Goal: Task Accomplishment & Management: Use online tool/utility

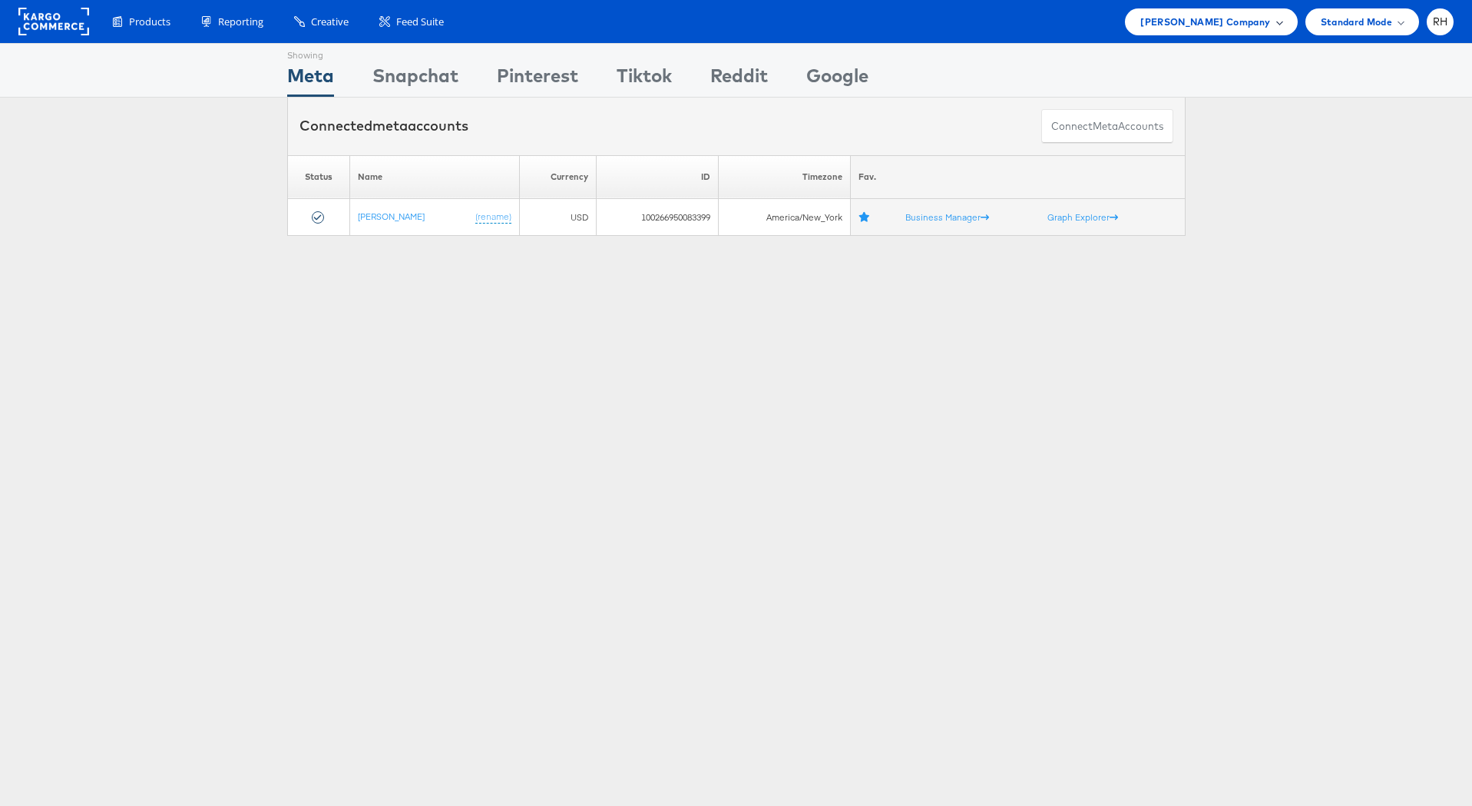
click at [1270, 12] on div "Steve Madden Company" at bounding box center [1211, 21] width 172 height 27
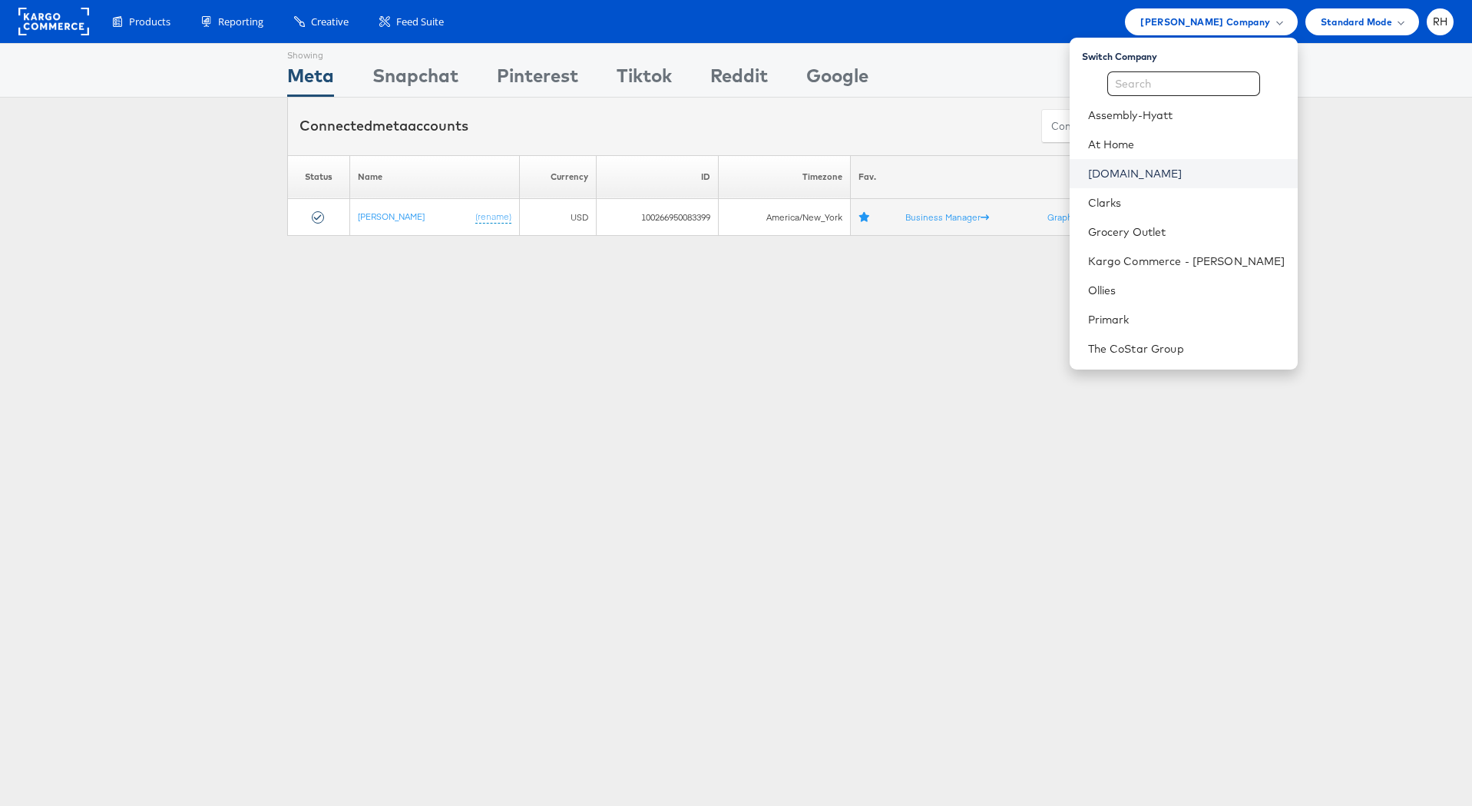
click at [1187, 178] on link "Cars.com" at bounding box center [1186, 173] width 197 height 15
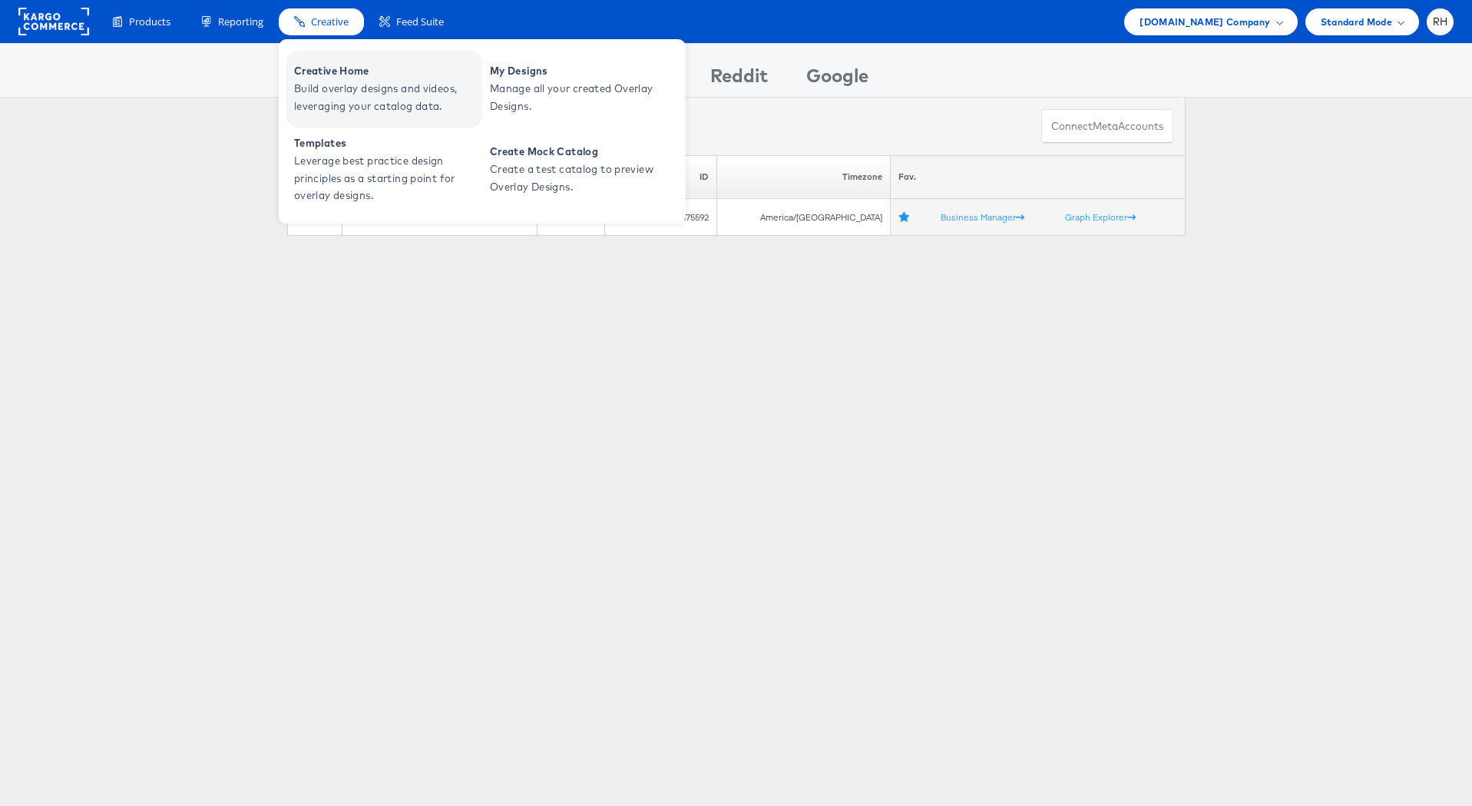
click at [315, 65] on span "Creative Home" at bounding box center [386, 71] width 184 height 18
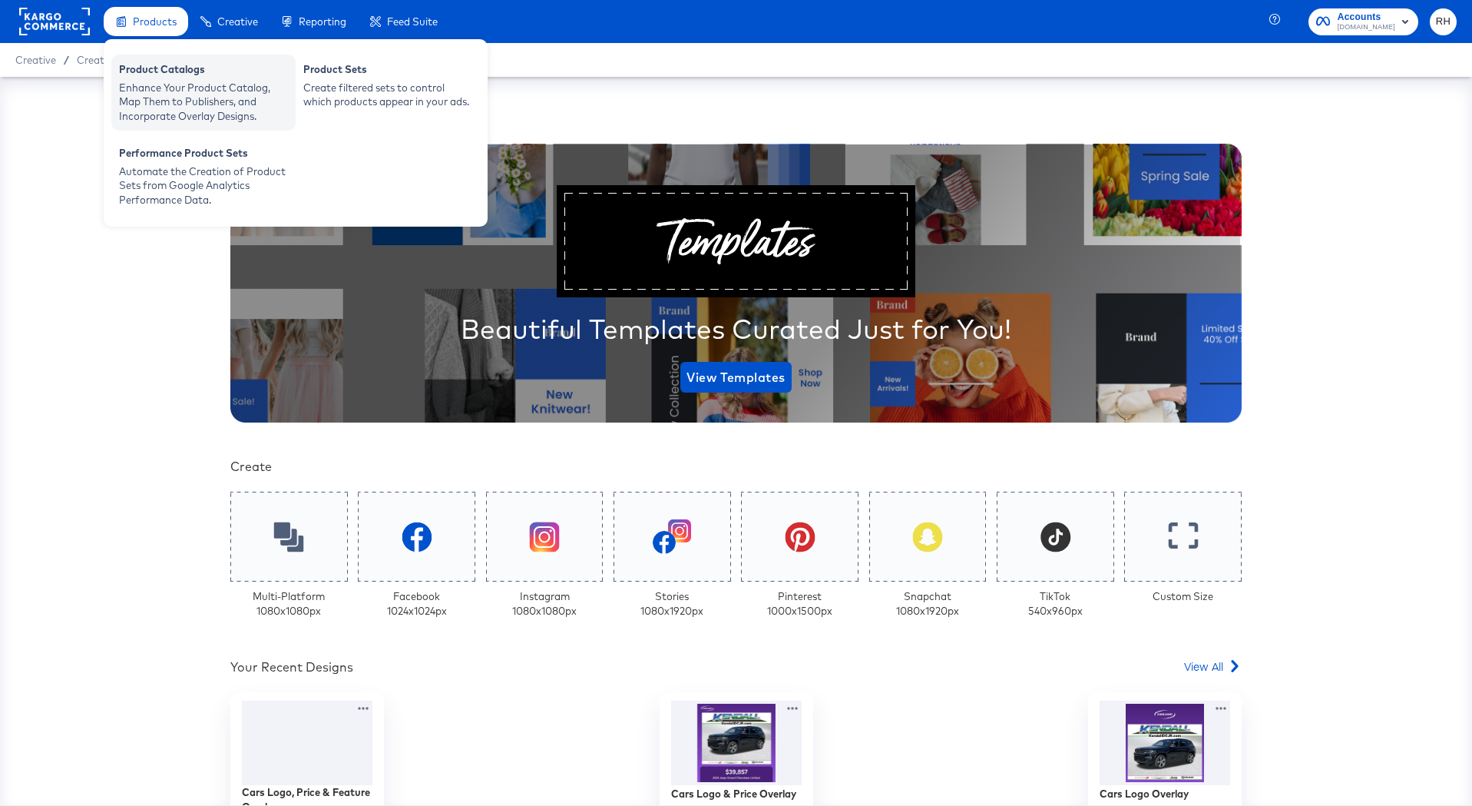
click at [171, 74] on div "Product Catalogs" at bounding box center [203, 71] width 169 height 18
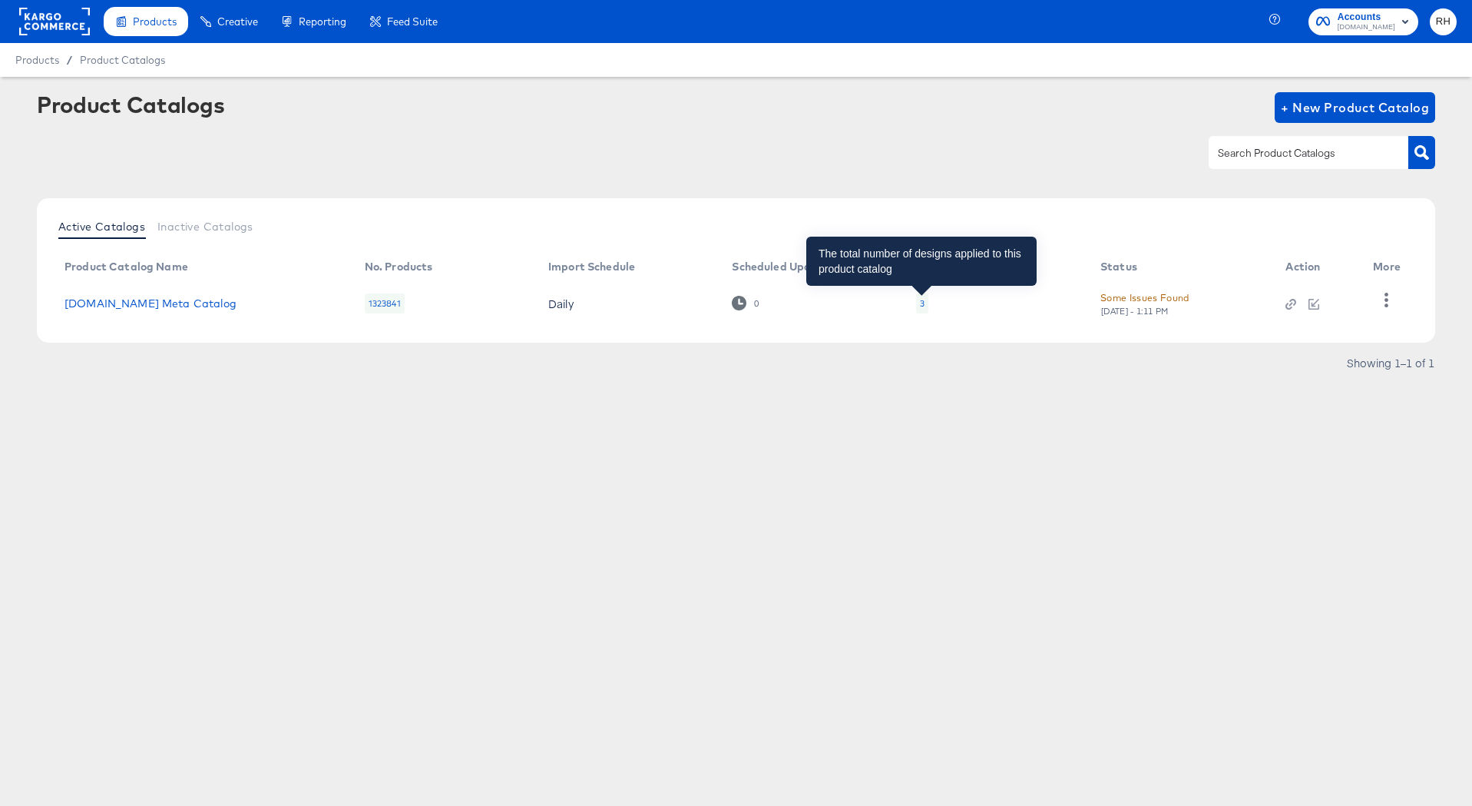
click at [921, 300] on div "3" at bounding box center [922, 303] width 5 height 12
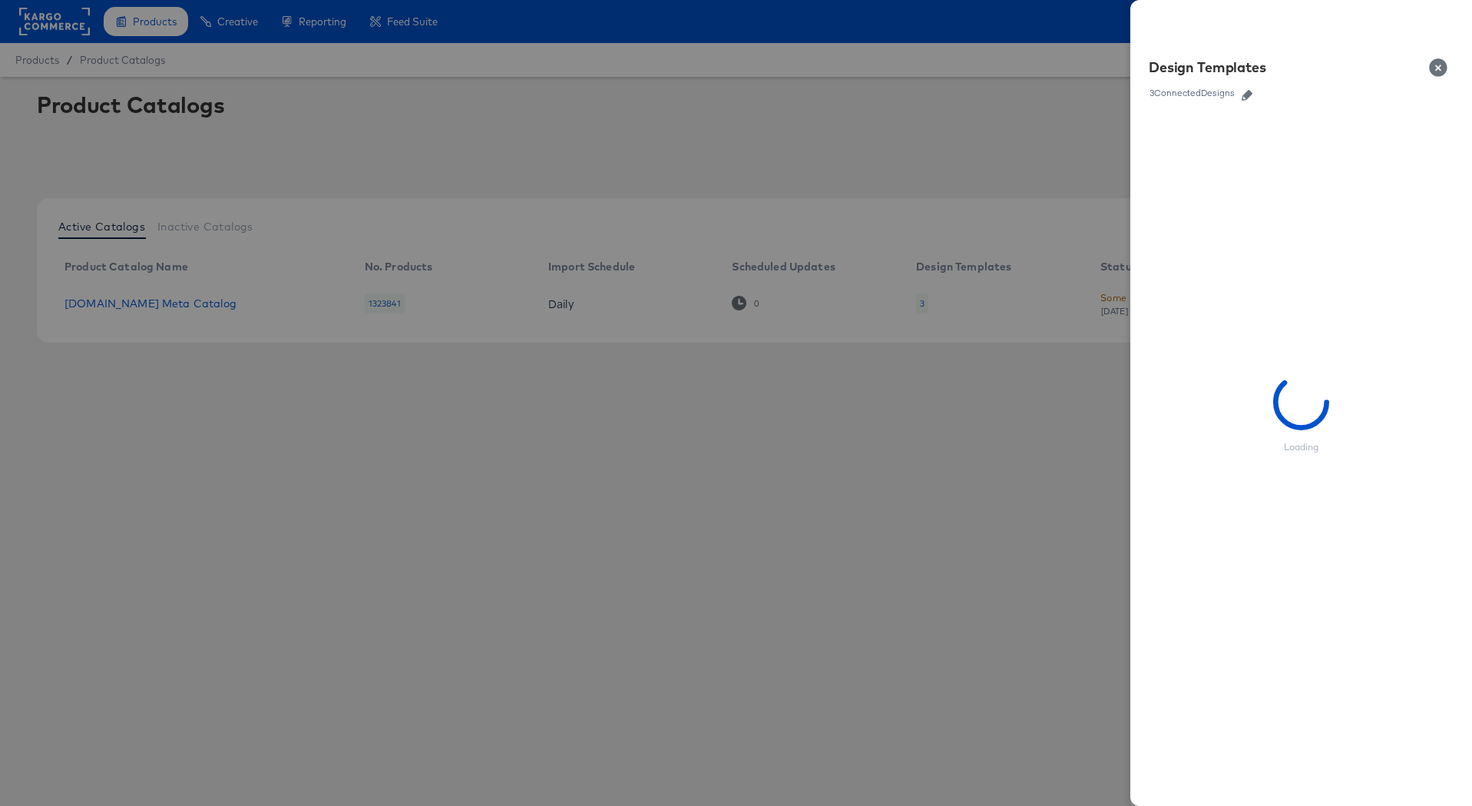
click at [1247, 99] on icon "button" at bounding box center [1247, 95] width 11 height 11
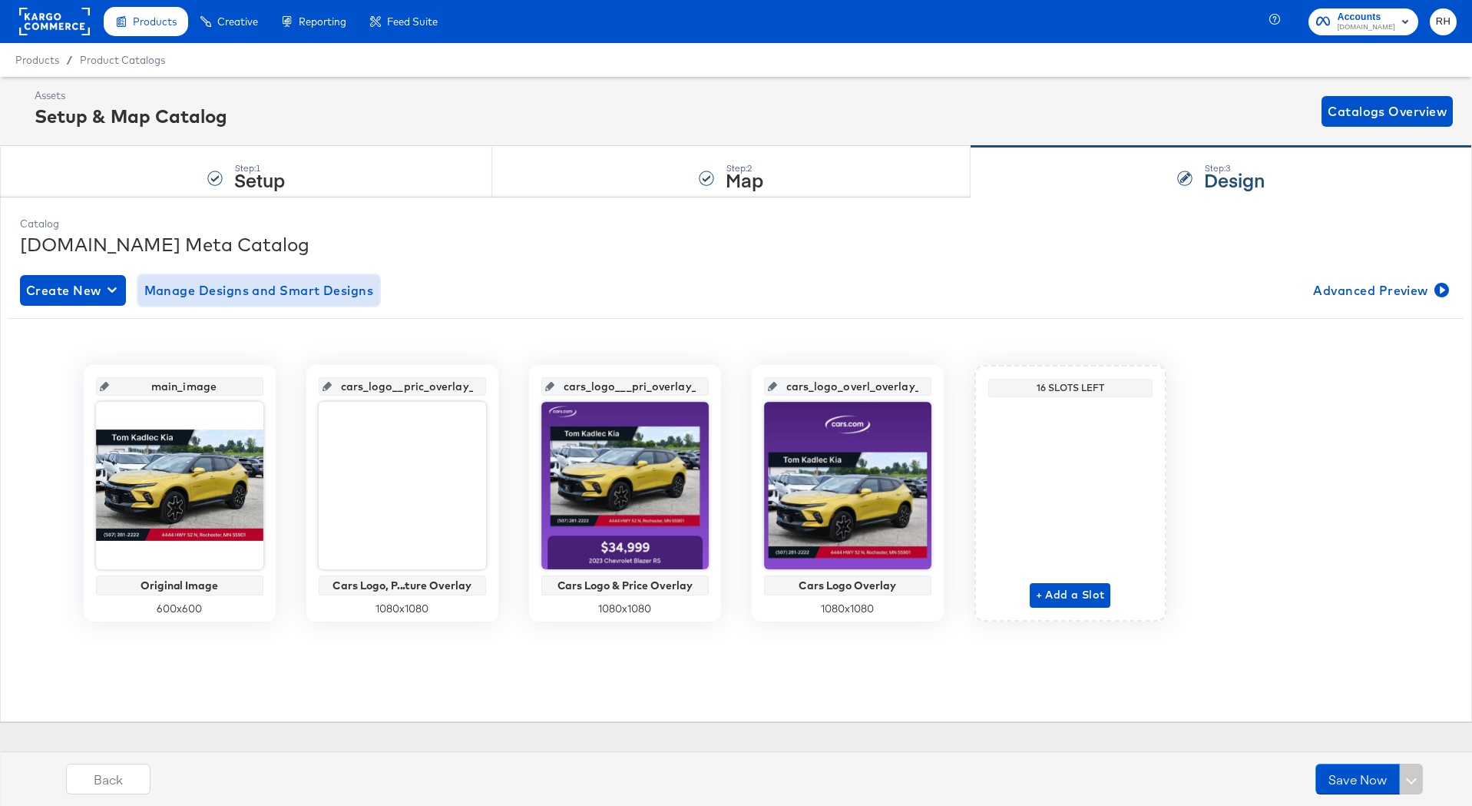
click at [203, 290] on span "Manage Designs and Smart Designs" at bounding box center [259, 291] width 230 height 22
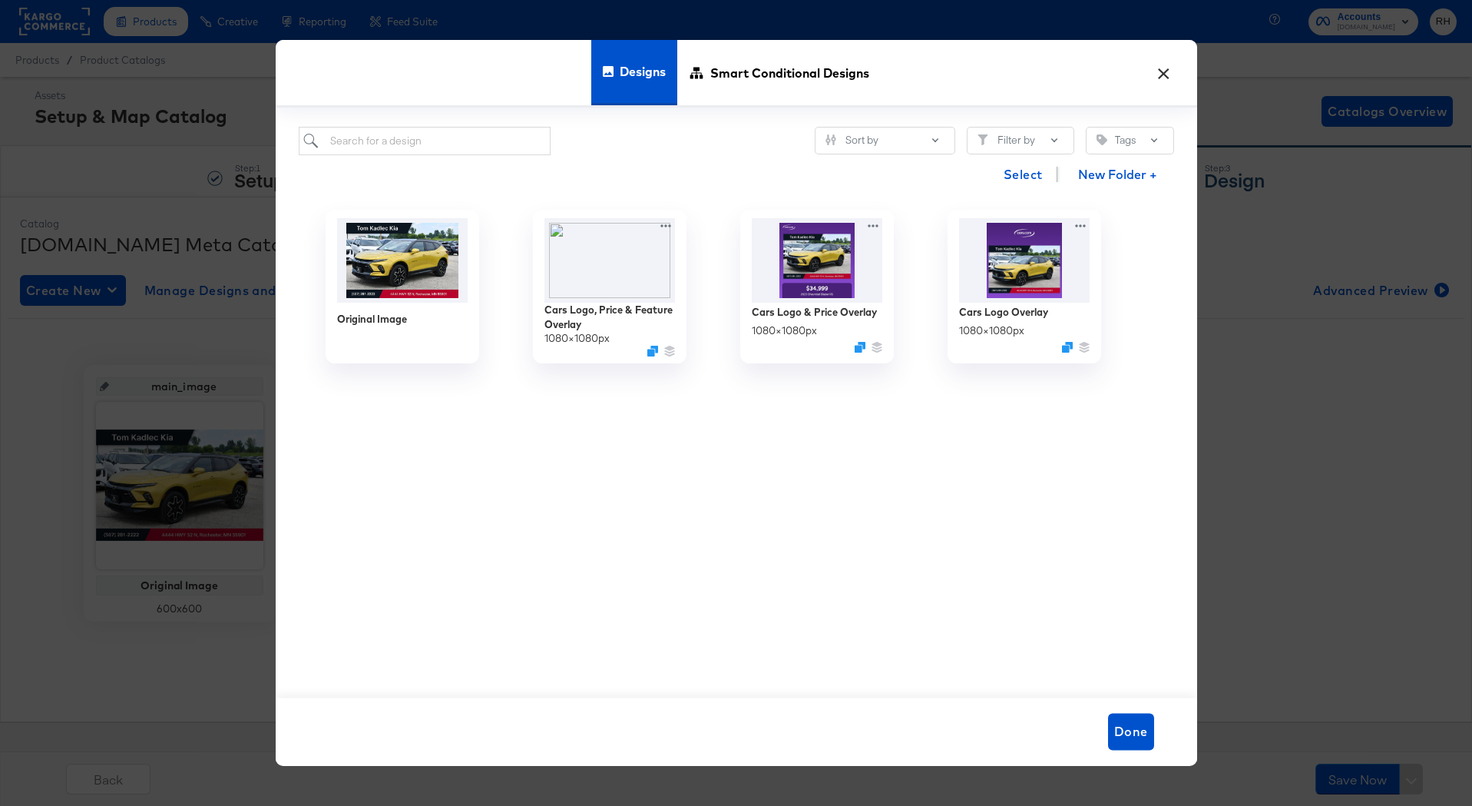
click at [1167, 78] on button "×" at bounding box center [1165, 69] width 28 height 28
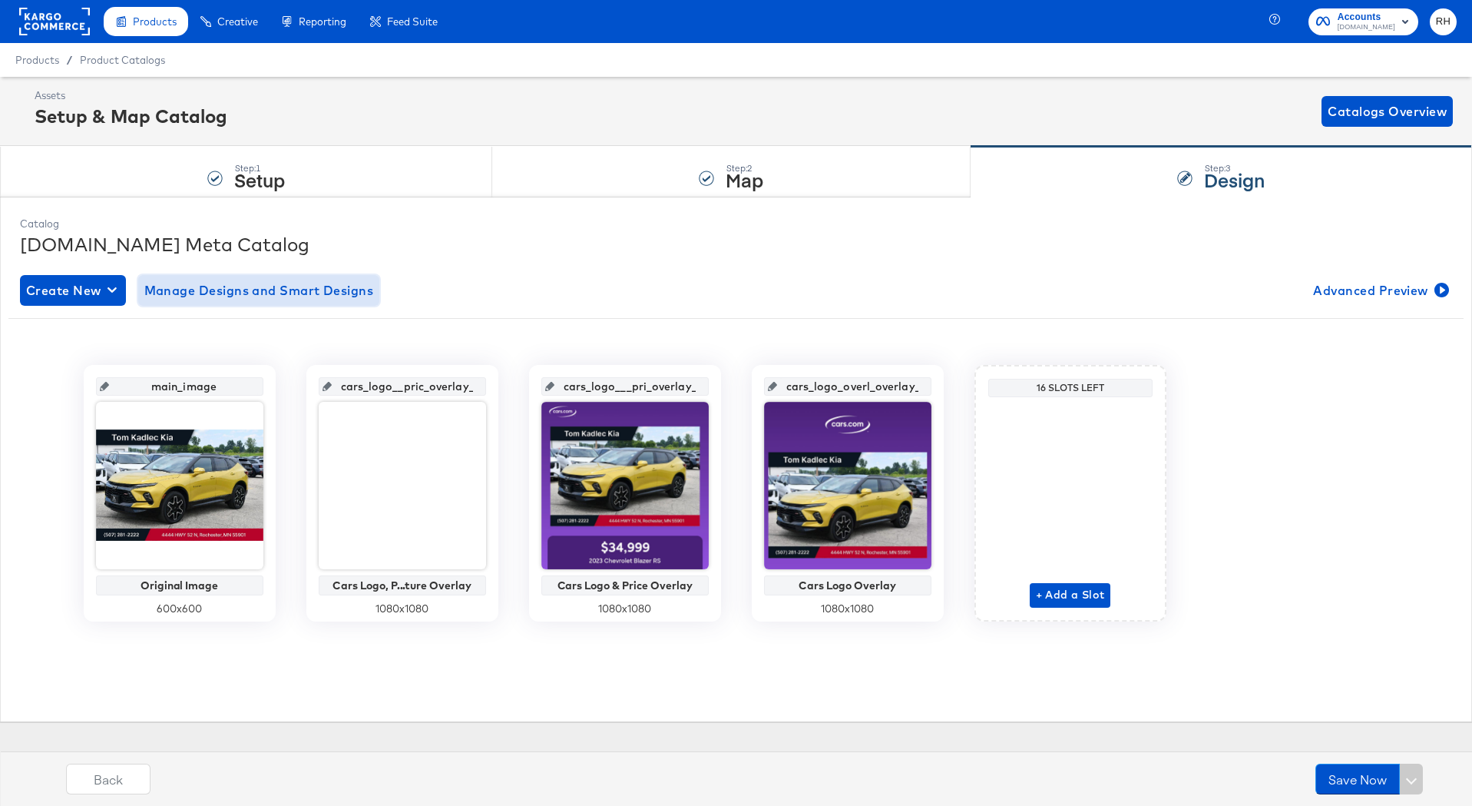
click at [167, 294] on span "Manage Designs and Smart Designs" at bounding box center [259, 291] width 230 height 22
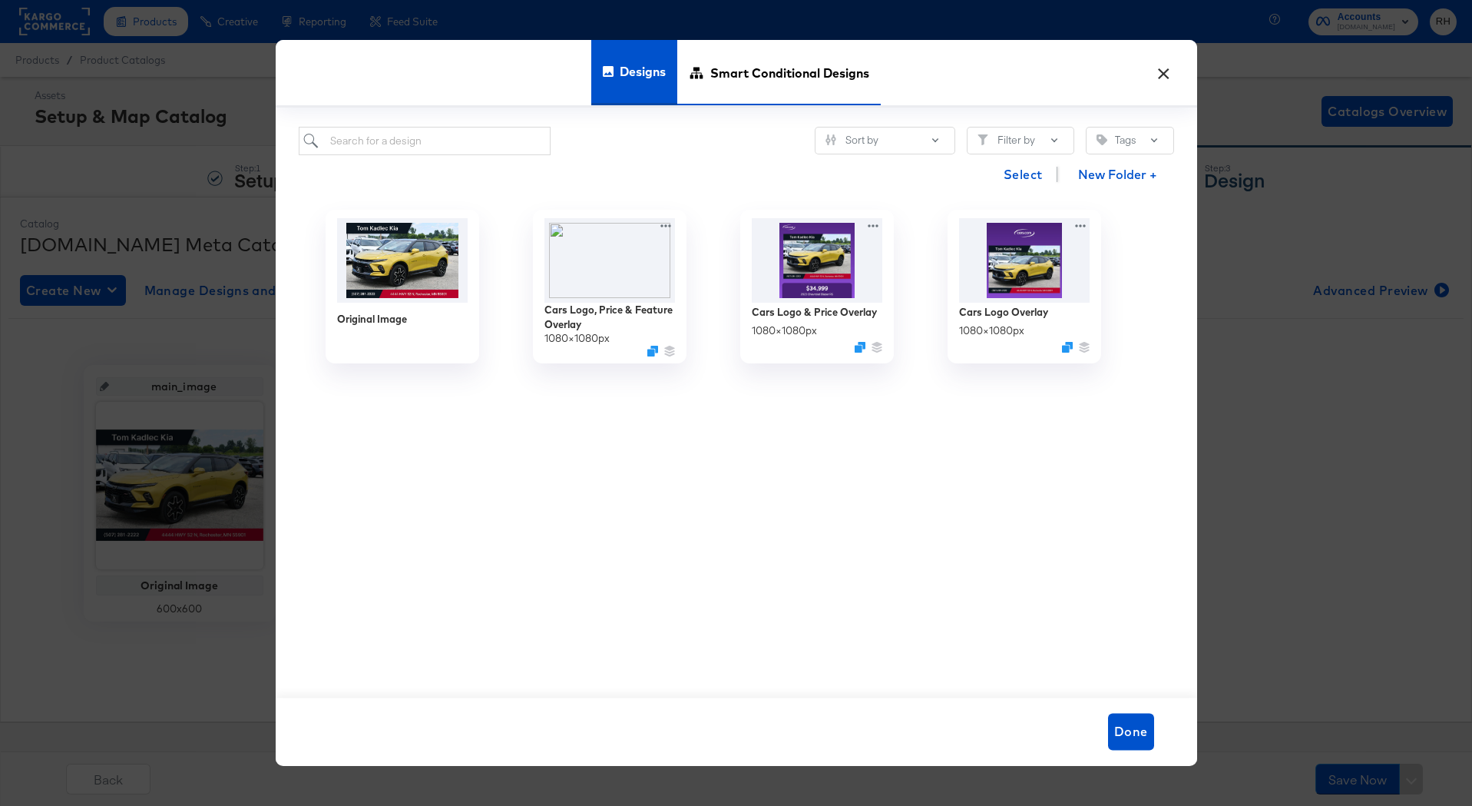
click at [842, 83] on span "Smart Conditional Designs" at bounding box center [789, 73] width 159 height 68
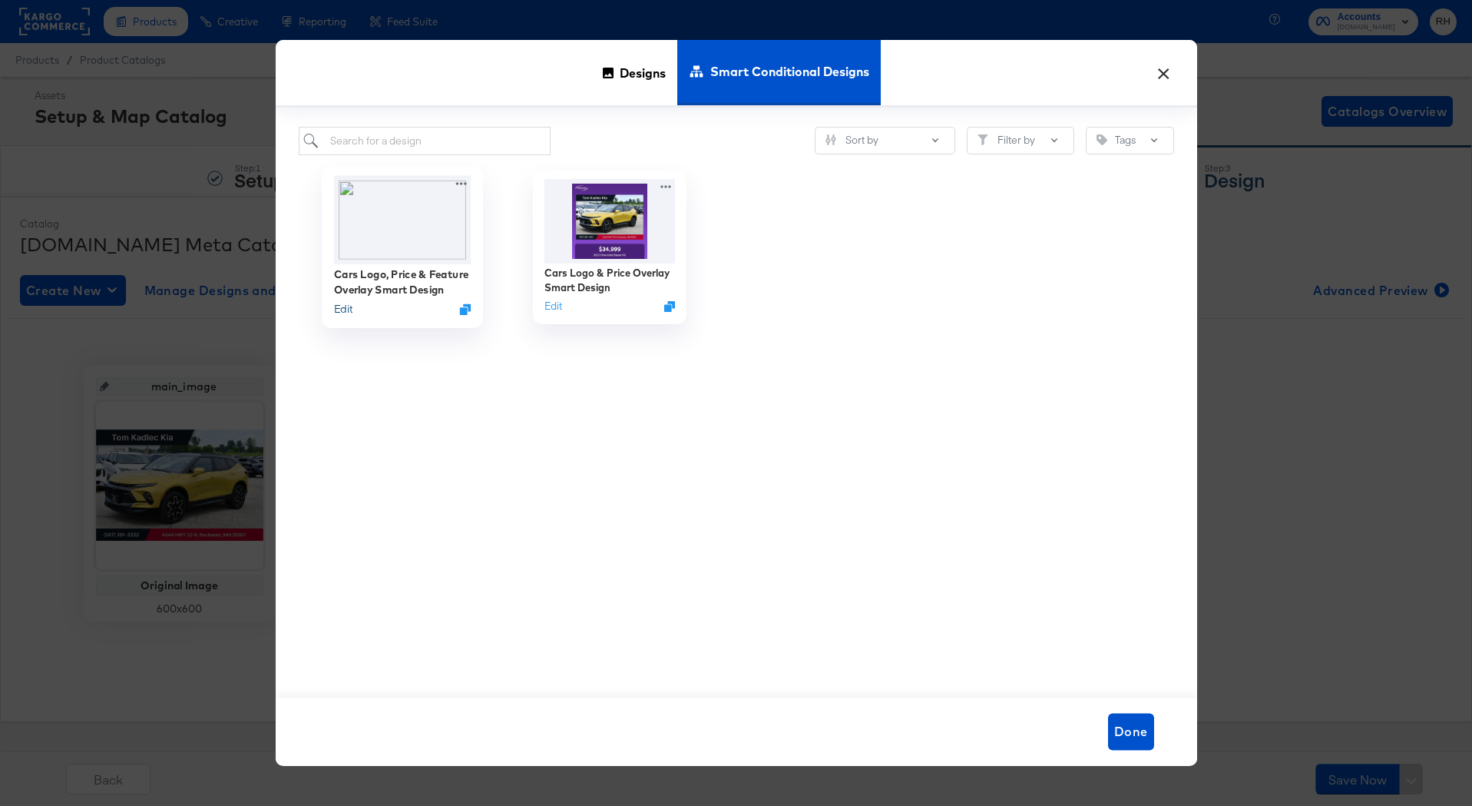
click at [343, 309] on button "Edit" at bounding box center [342, 309] width 18 height 15
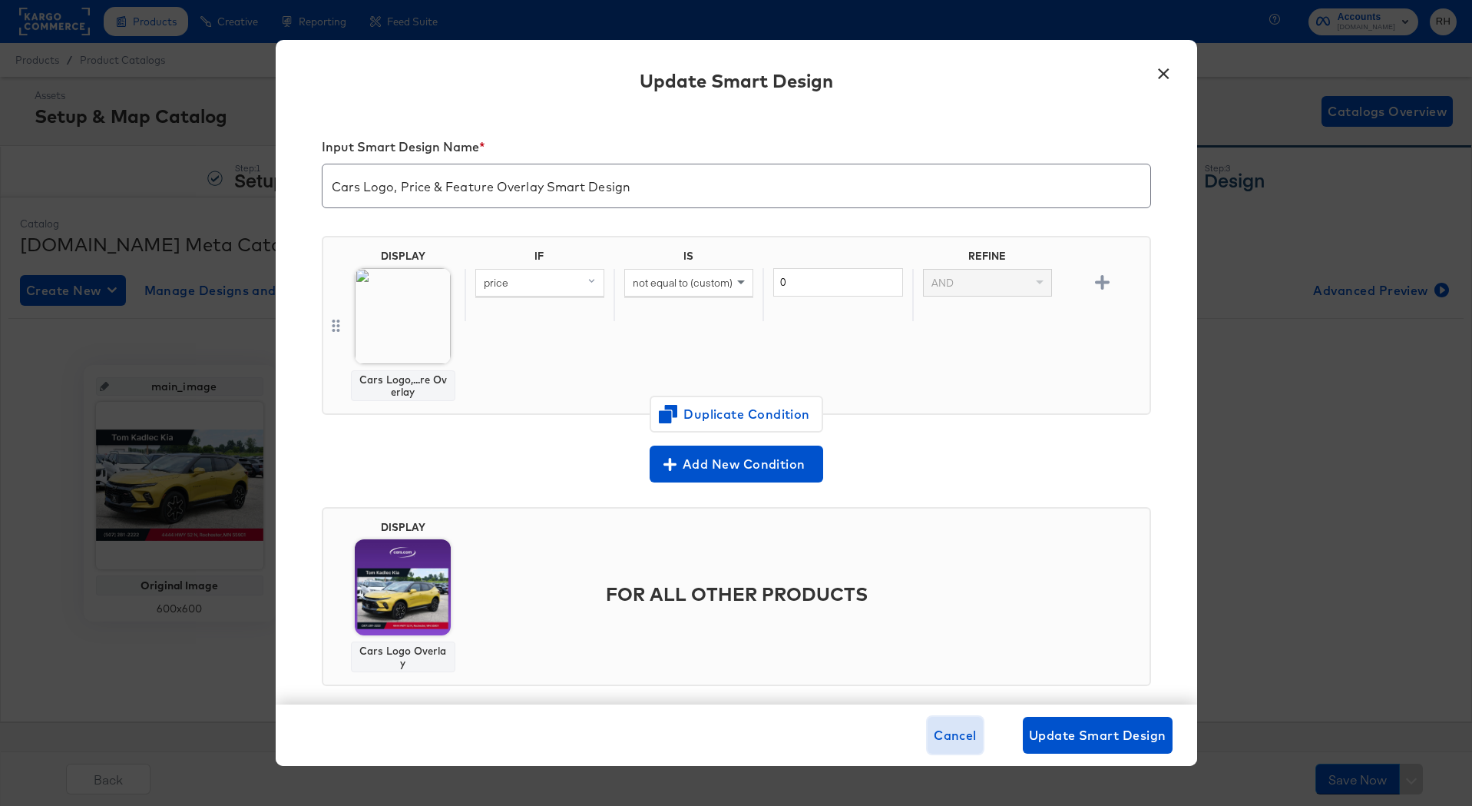
click at [947, 736] on span "Cancel" at bounding box center [955, 735] width 43 height 22
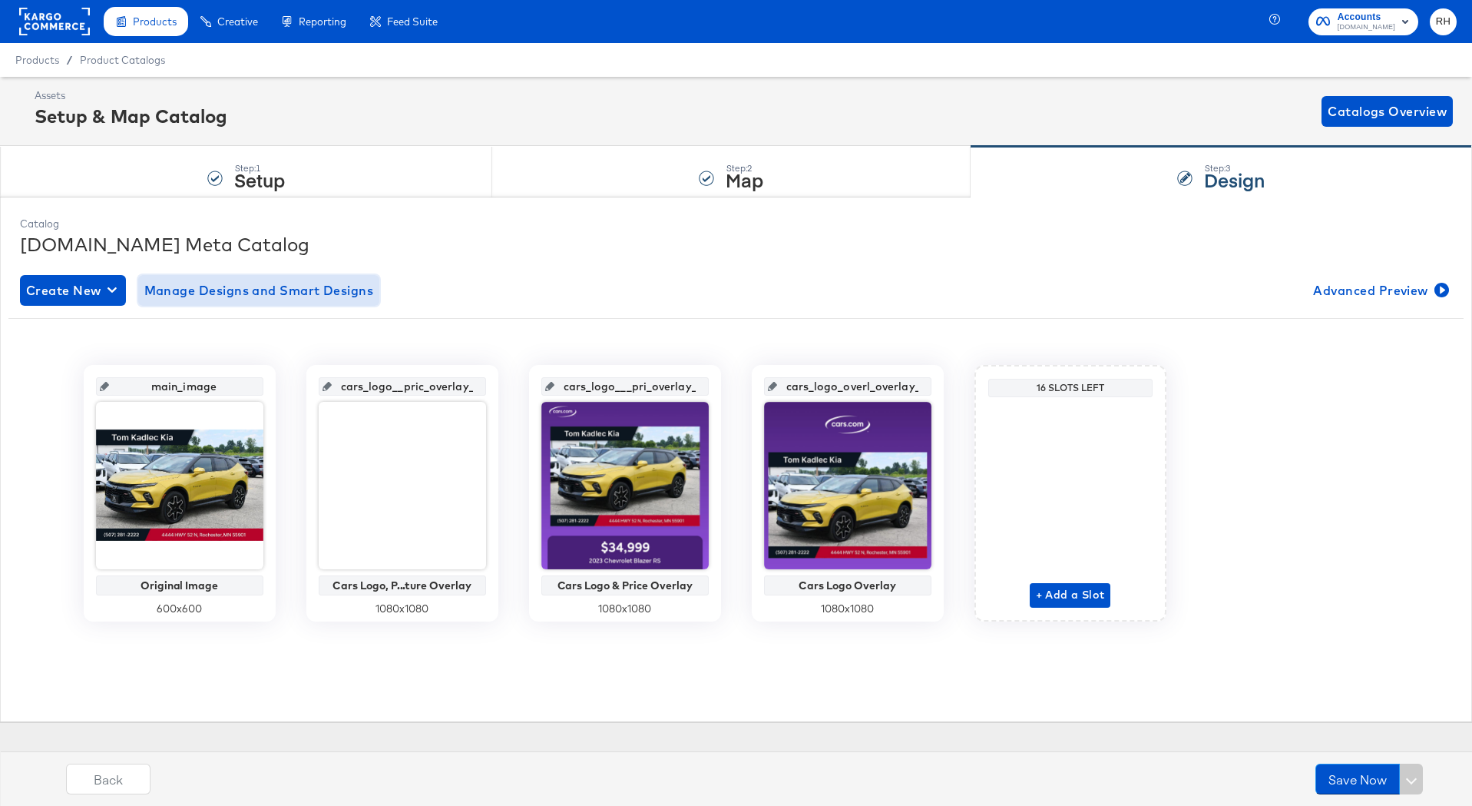
click at [218, 288] on span "Manage Designs and Smart Designs" at bounding box center [259, 291] width 230 height 22
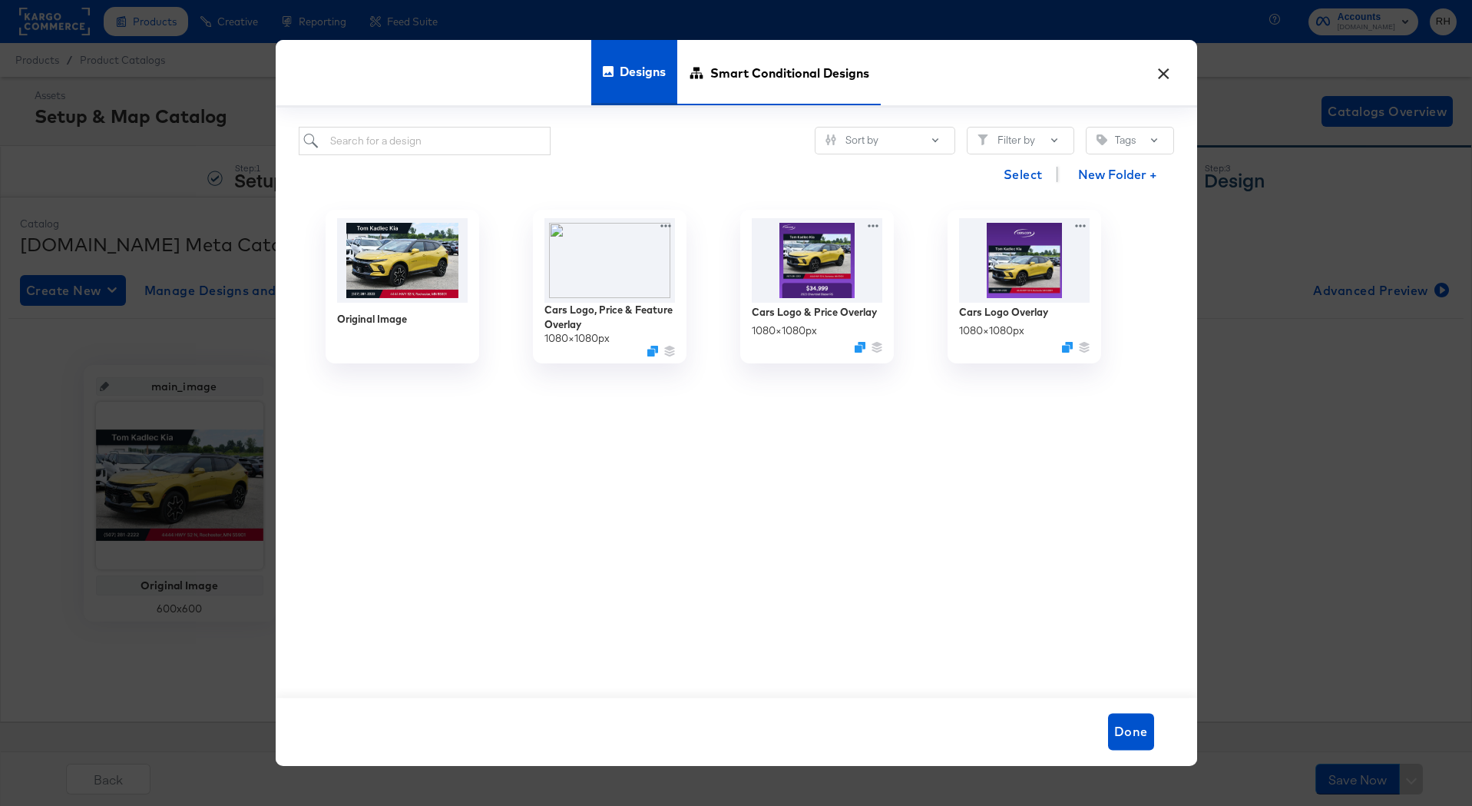
click at [727, 55] on span "Smart Conditional Designs" at bounding box center [789, 73] width 159 height 68
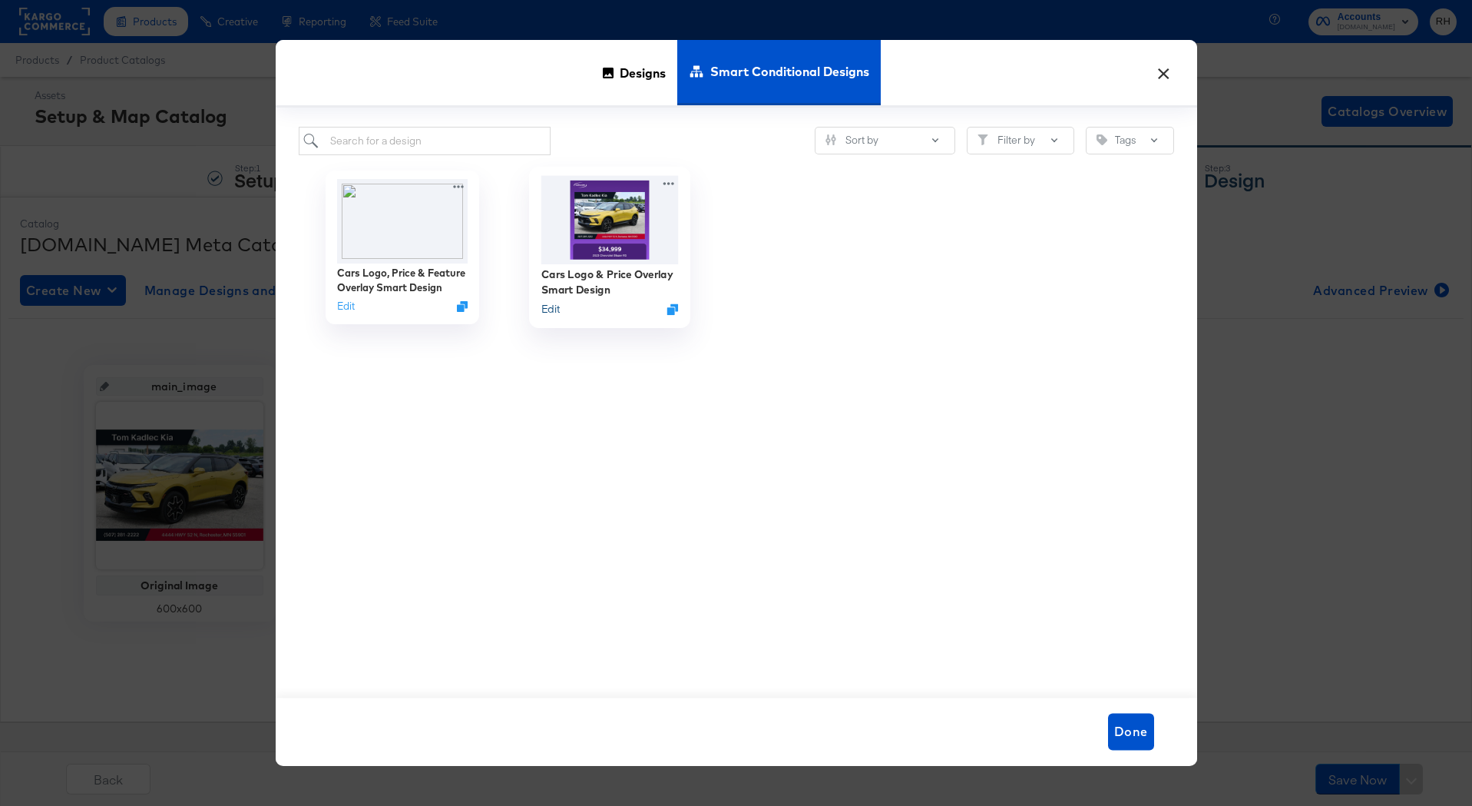
click at [551, 313] on button "Edit" at bounding box center [550, 309] width 18 height 15
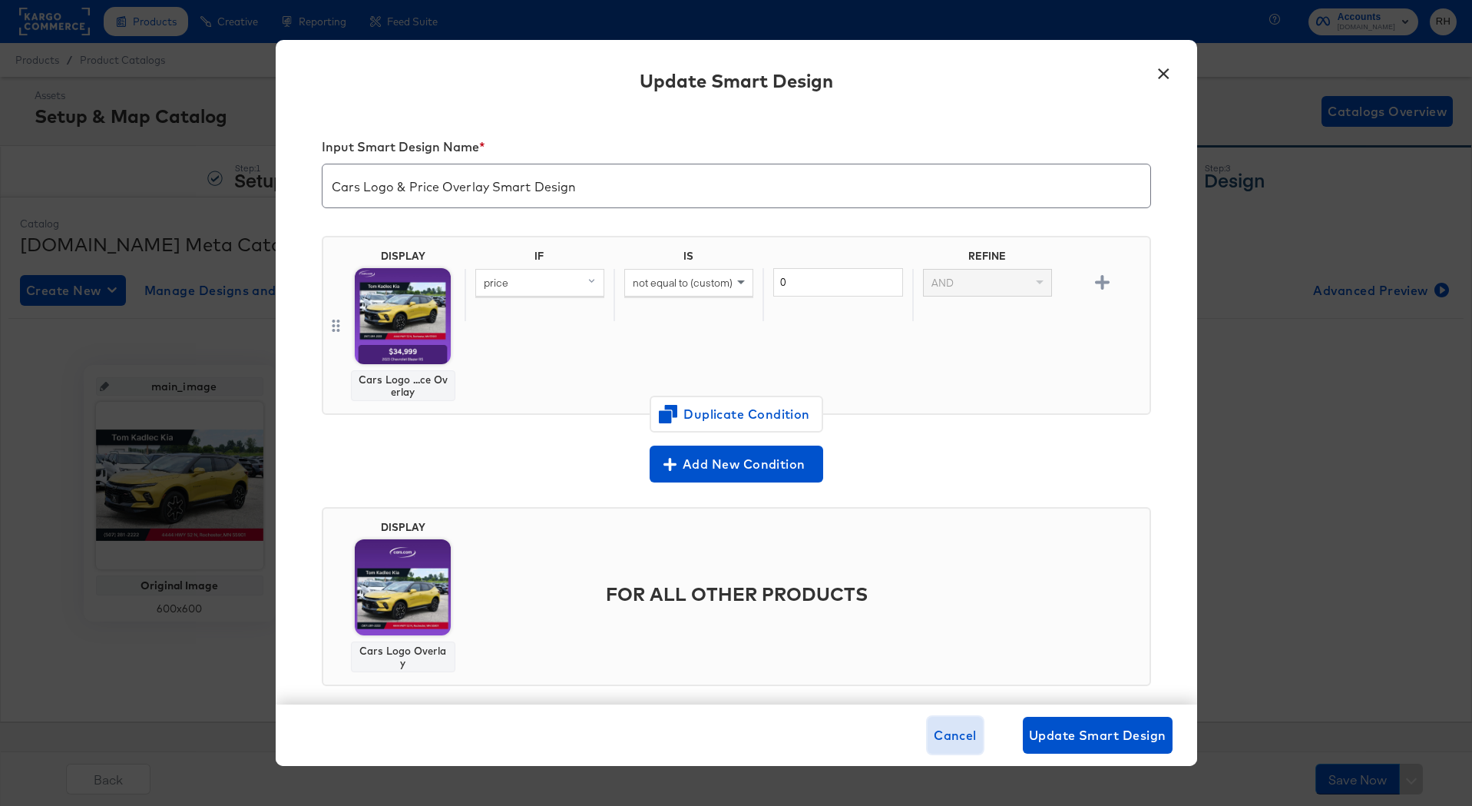
click at [946, 739] on span "Cancel" at bounding box center [955, 735] width 43 height 22
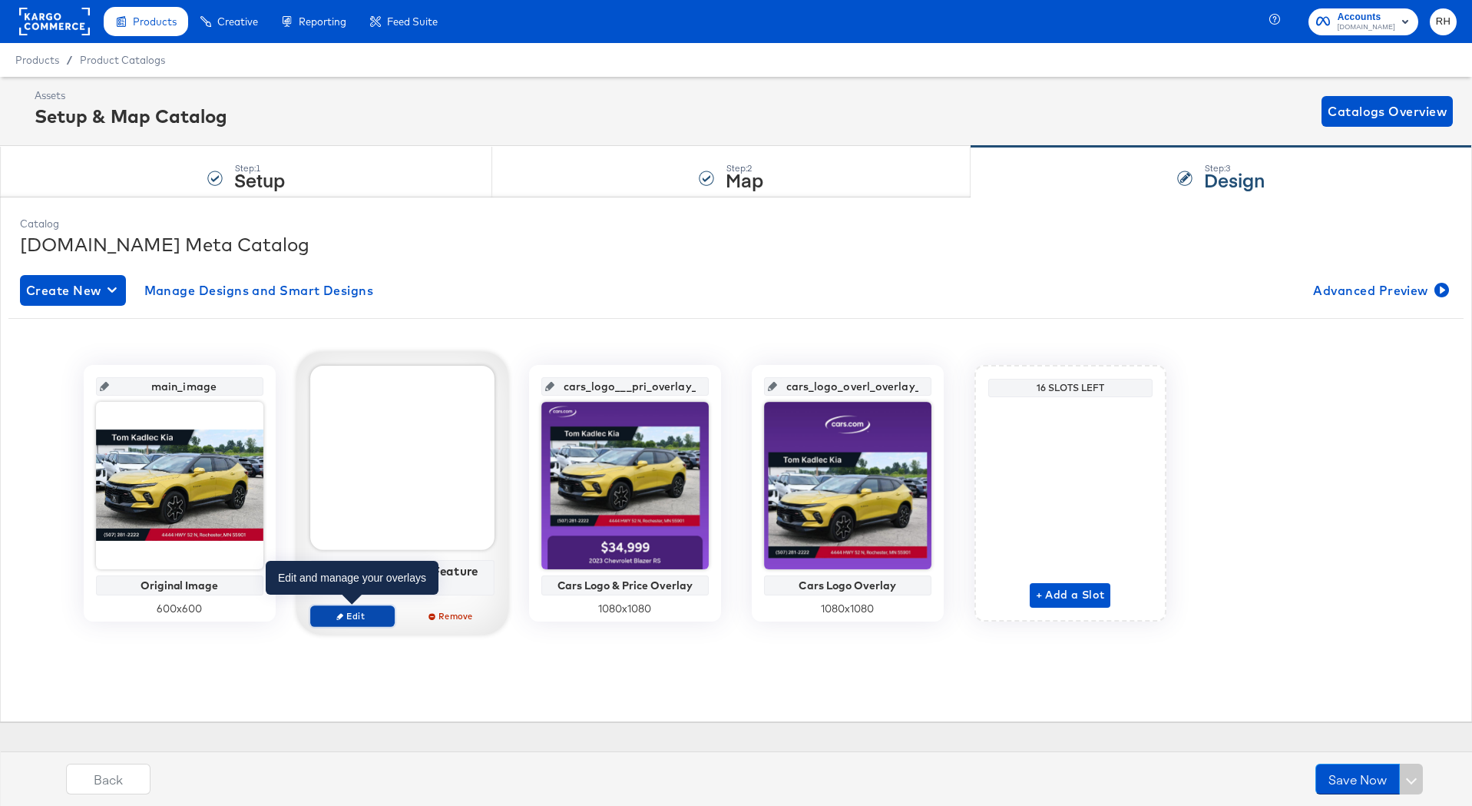
click at [328, 611] on span "Edit" at bounding box center [351, 616] width 71 height 12
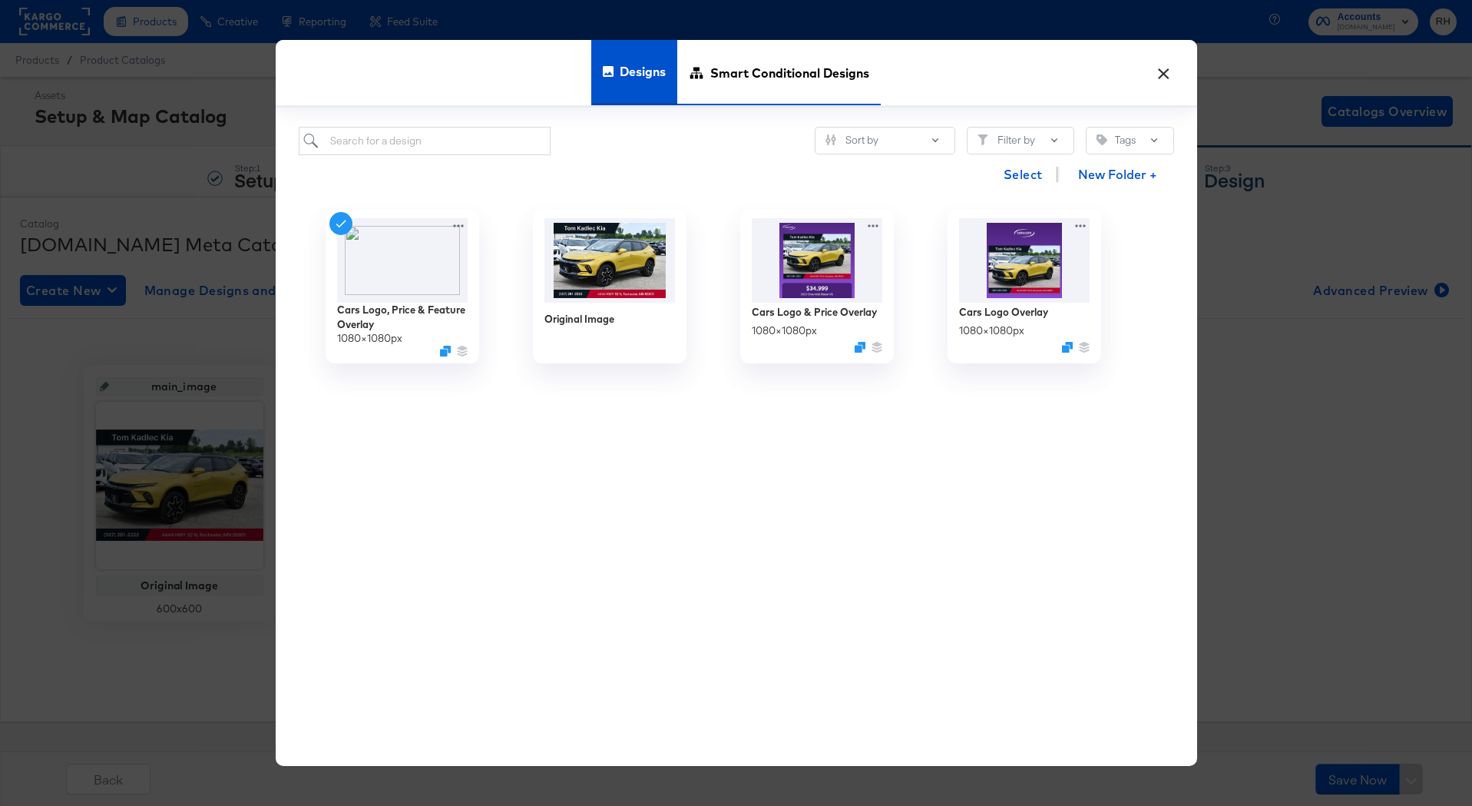
click at [777, 94] on span "Smart Conditional Designs" at bounding box center [789, 73] width 159 height 68
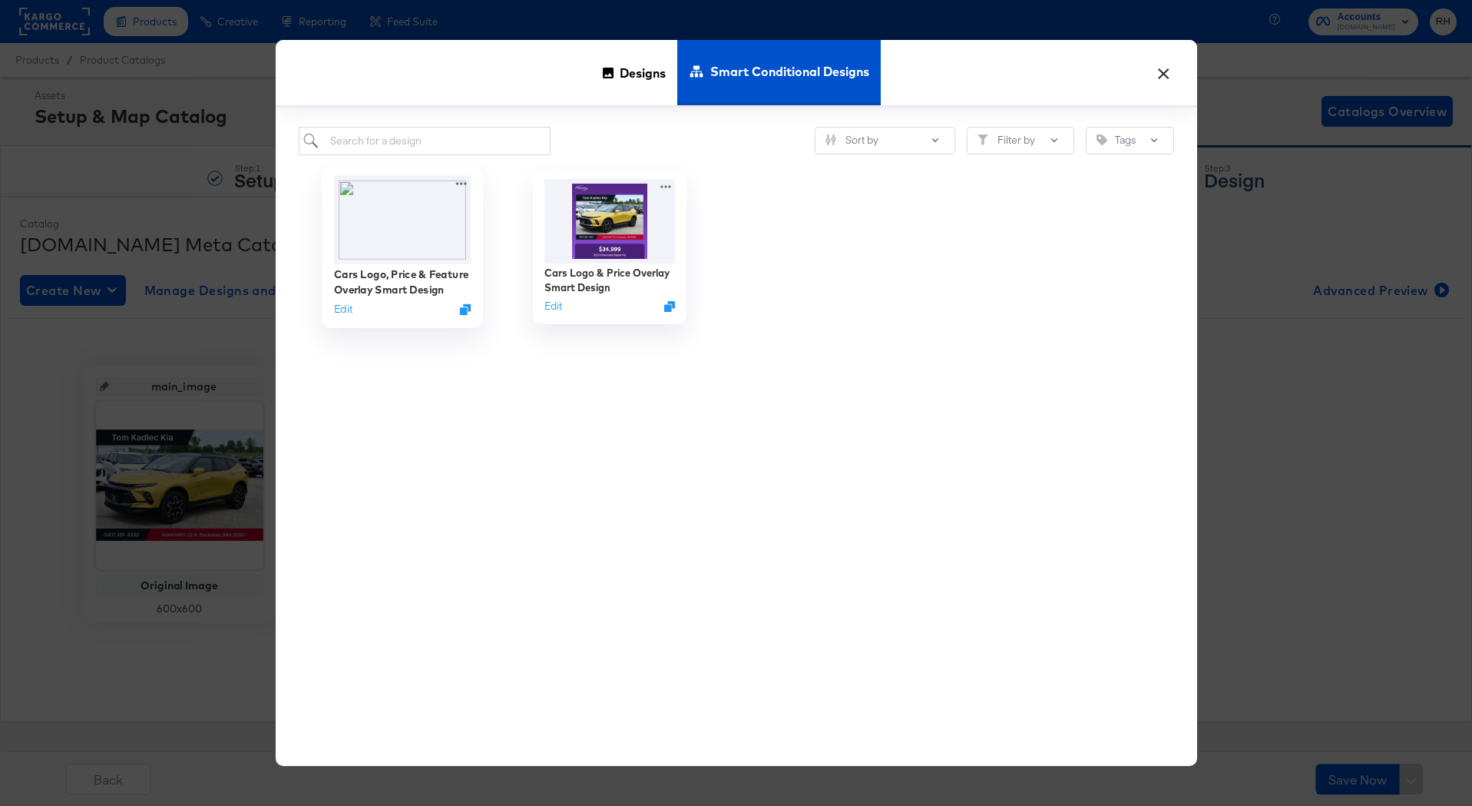
click at [388, 238] on img at bounding box center [401, 220] width 137 height 88
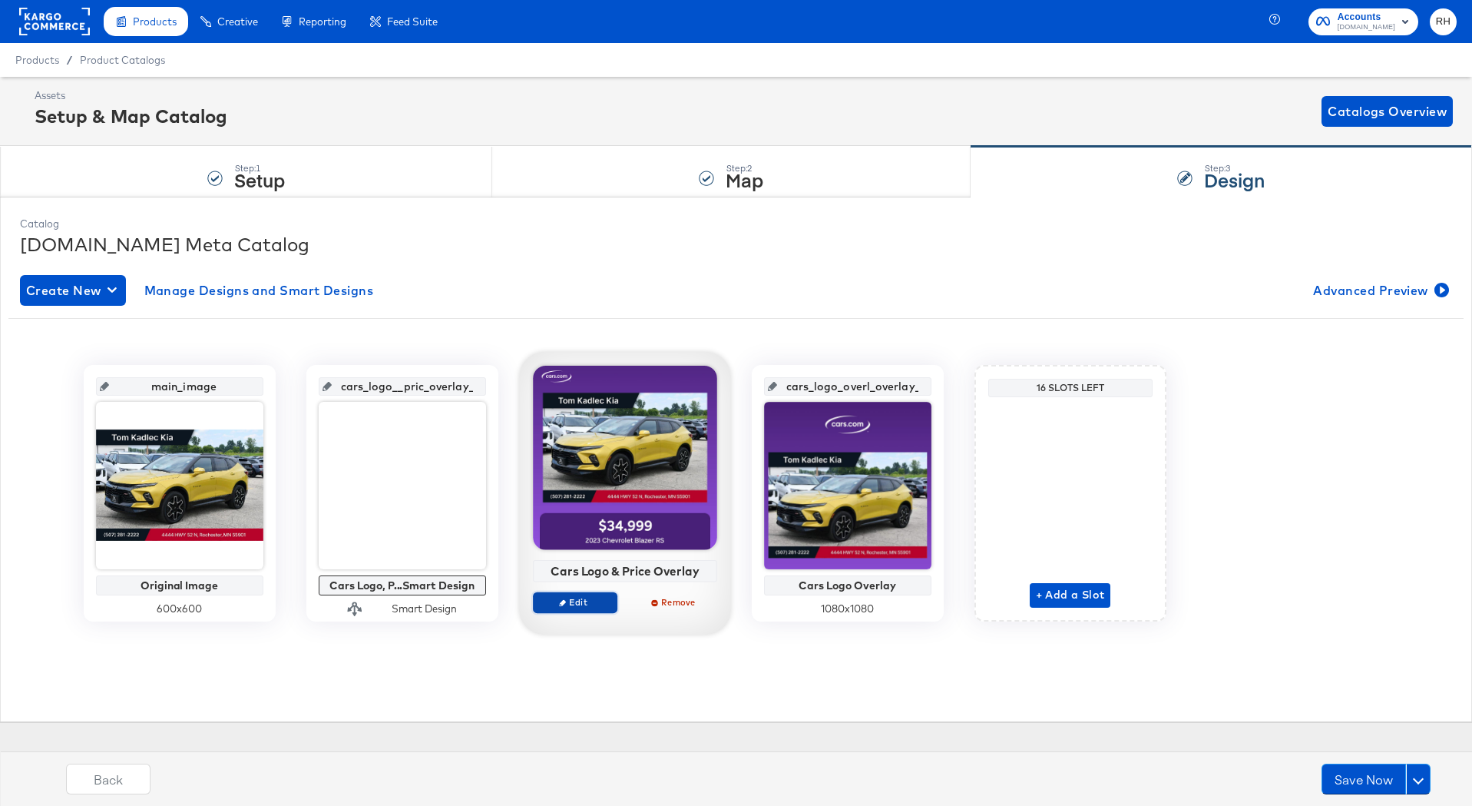
click at [600, 604] on span "Edit" at bounding box center [574, 602] width 71 height 12
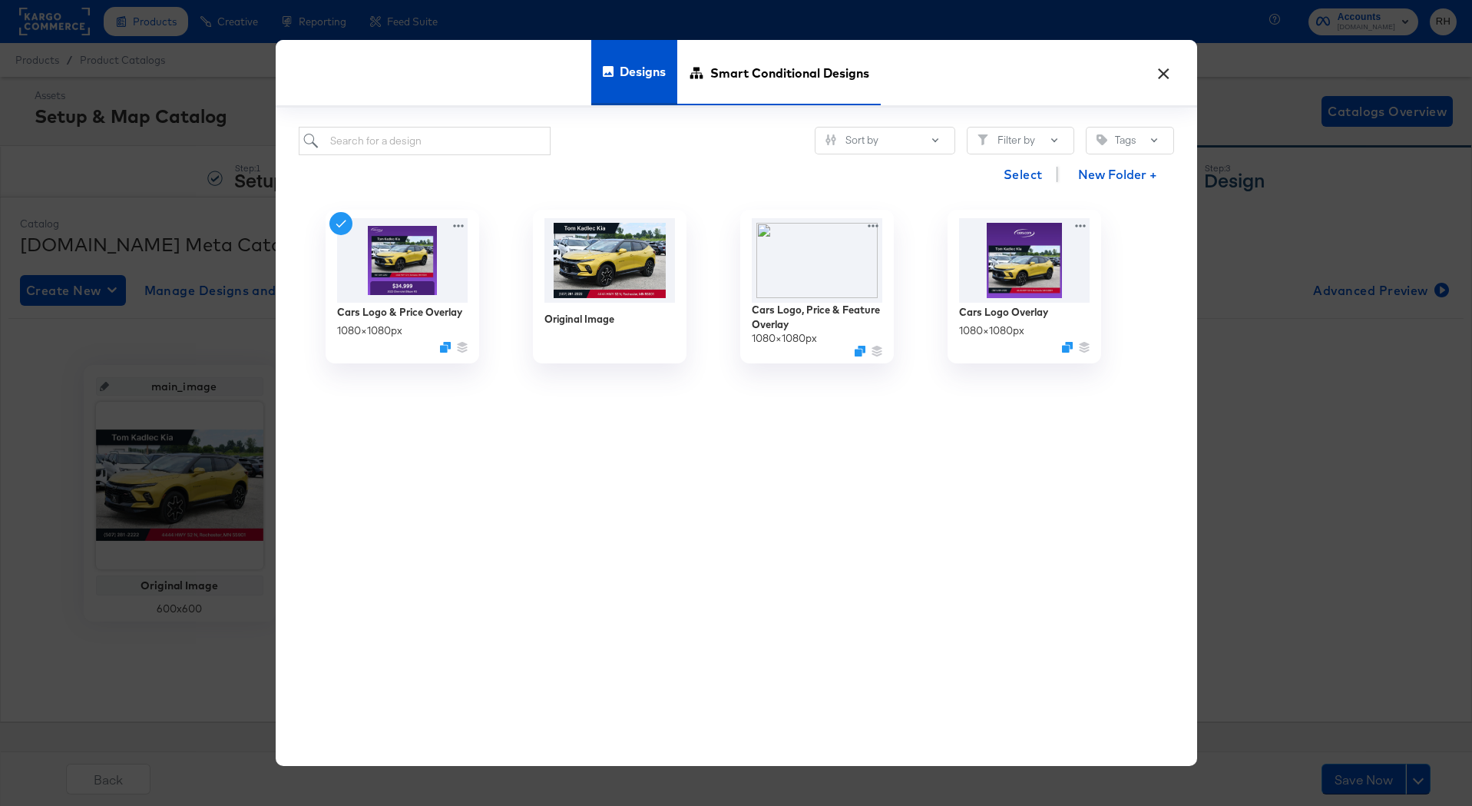
click at [746, 67] on span "Smart Conditional Designs" at bounding box center [789, 73] width 159 height 68
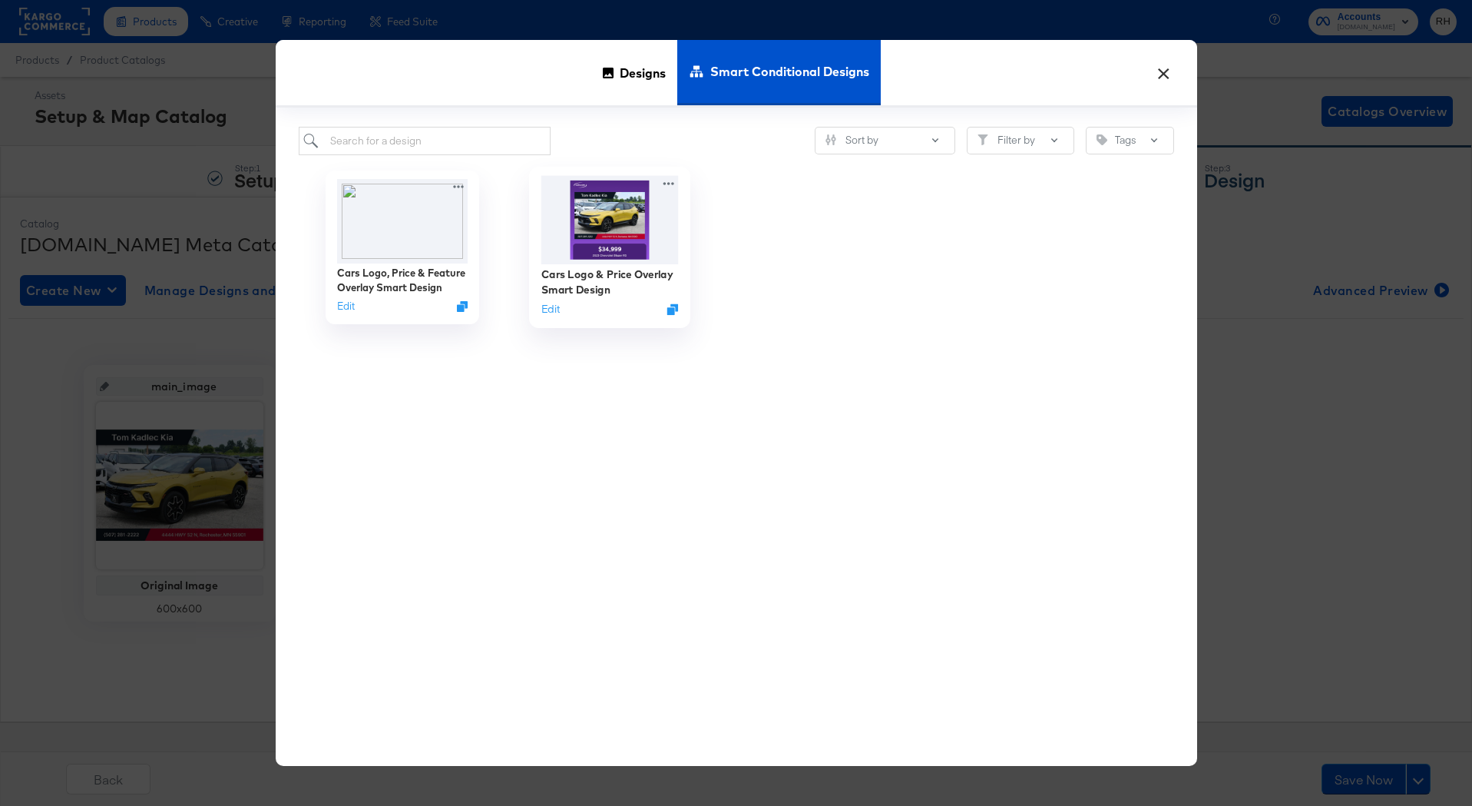
click at [614, 250] on img at bounding box center [609, 220] width 137 height 88
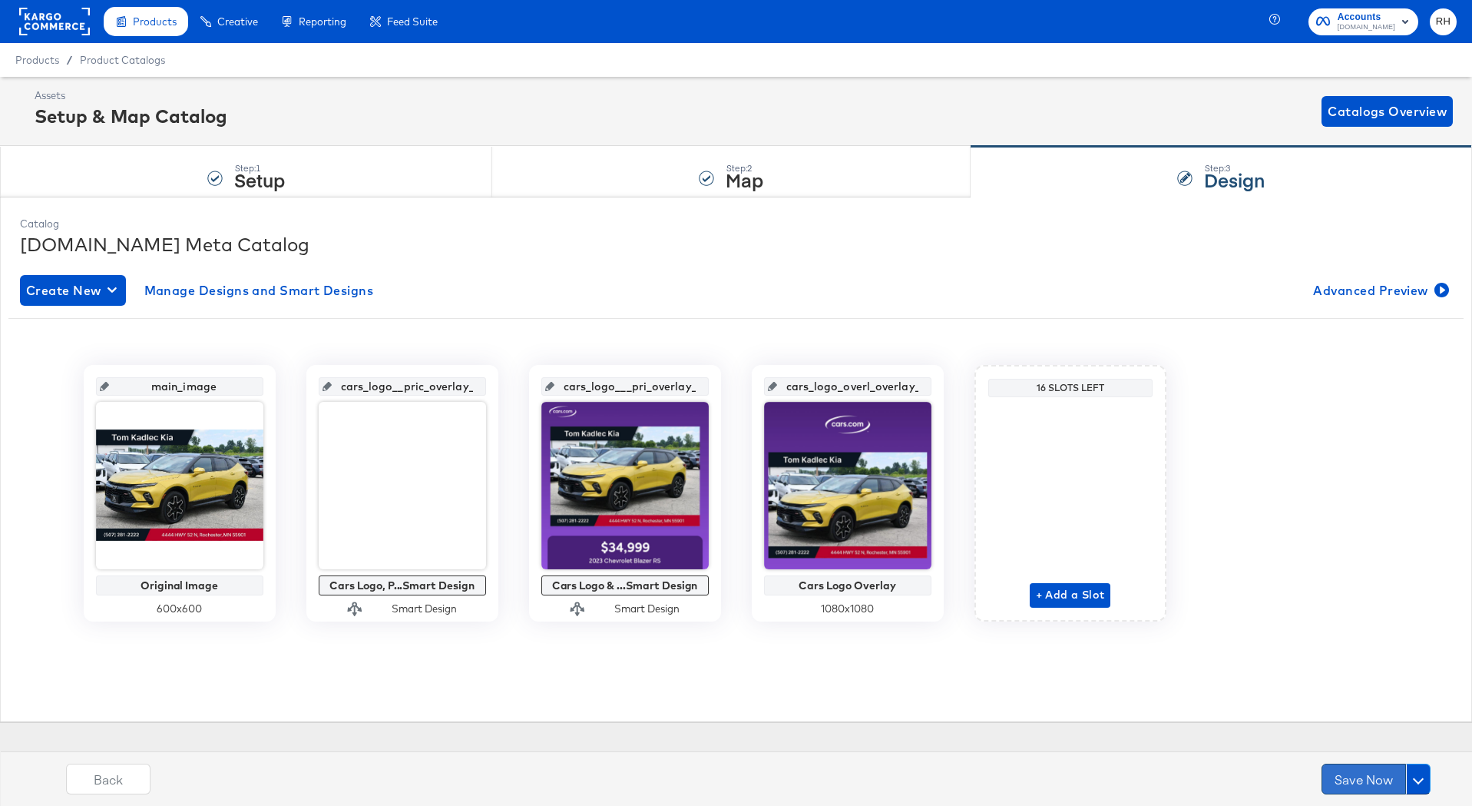
click at [1346, 790] on button "Save Now" at bounding box center [1364, 778] width 84 height 31
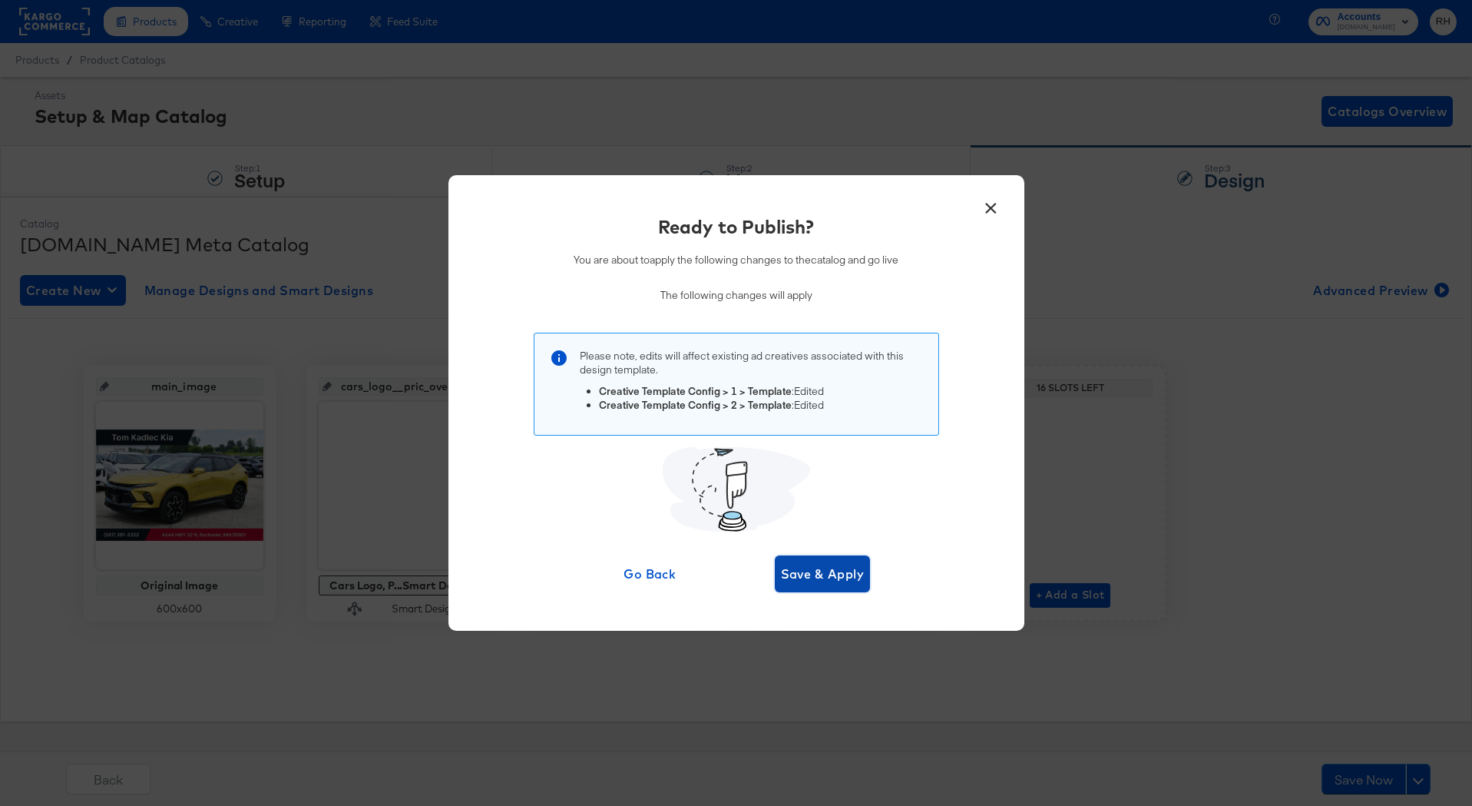
click at [842, 567] on span "Save & Apply" at bounding box center [823, 574] width 84 height 22
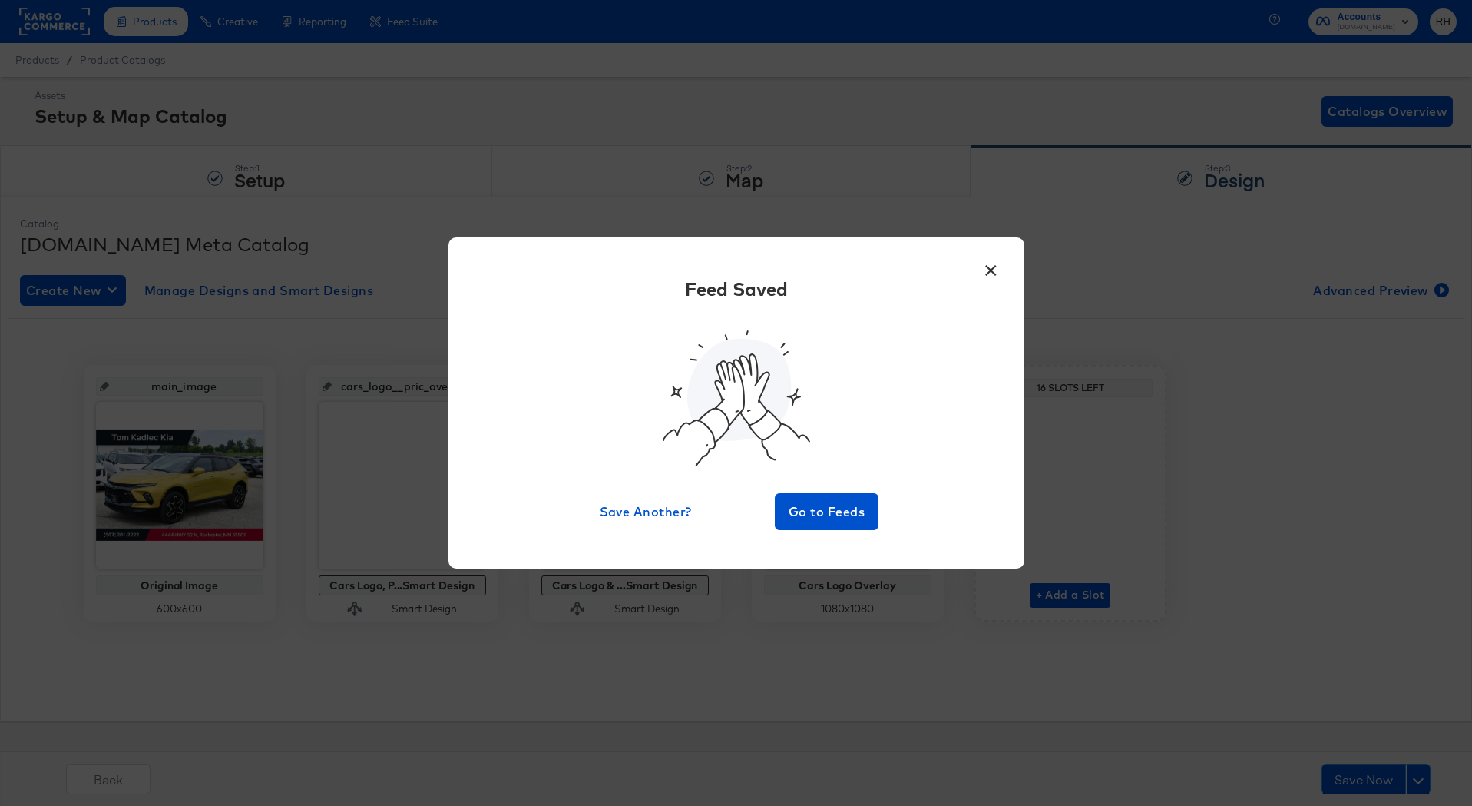
click at [987, 272] on button "×" at bounding box center [992, 267] width 28 height 28
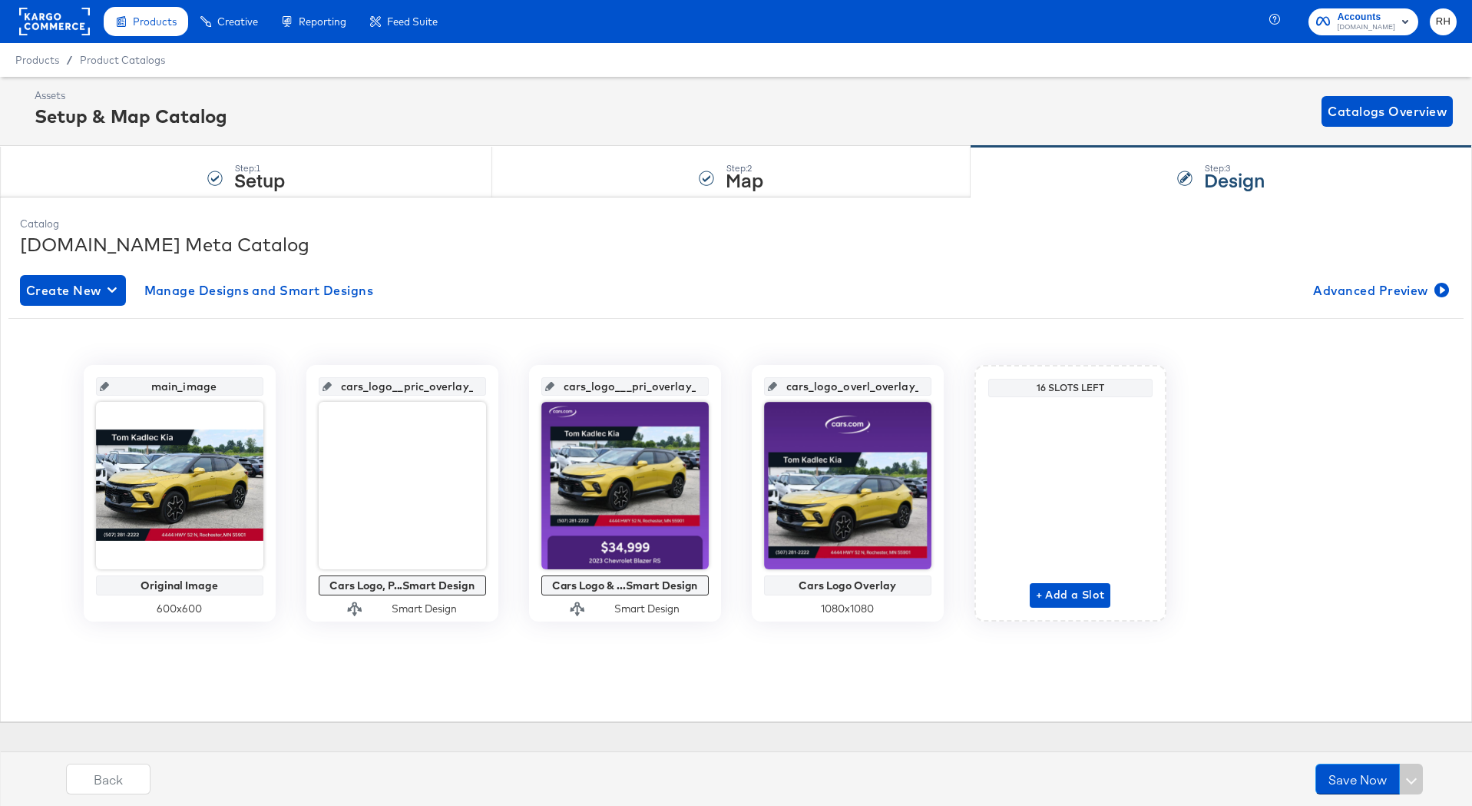
click at [61, 22] on rect at bounding box center [54, 22] width 71 height 28
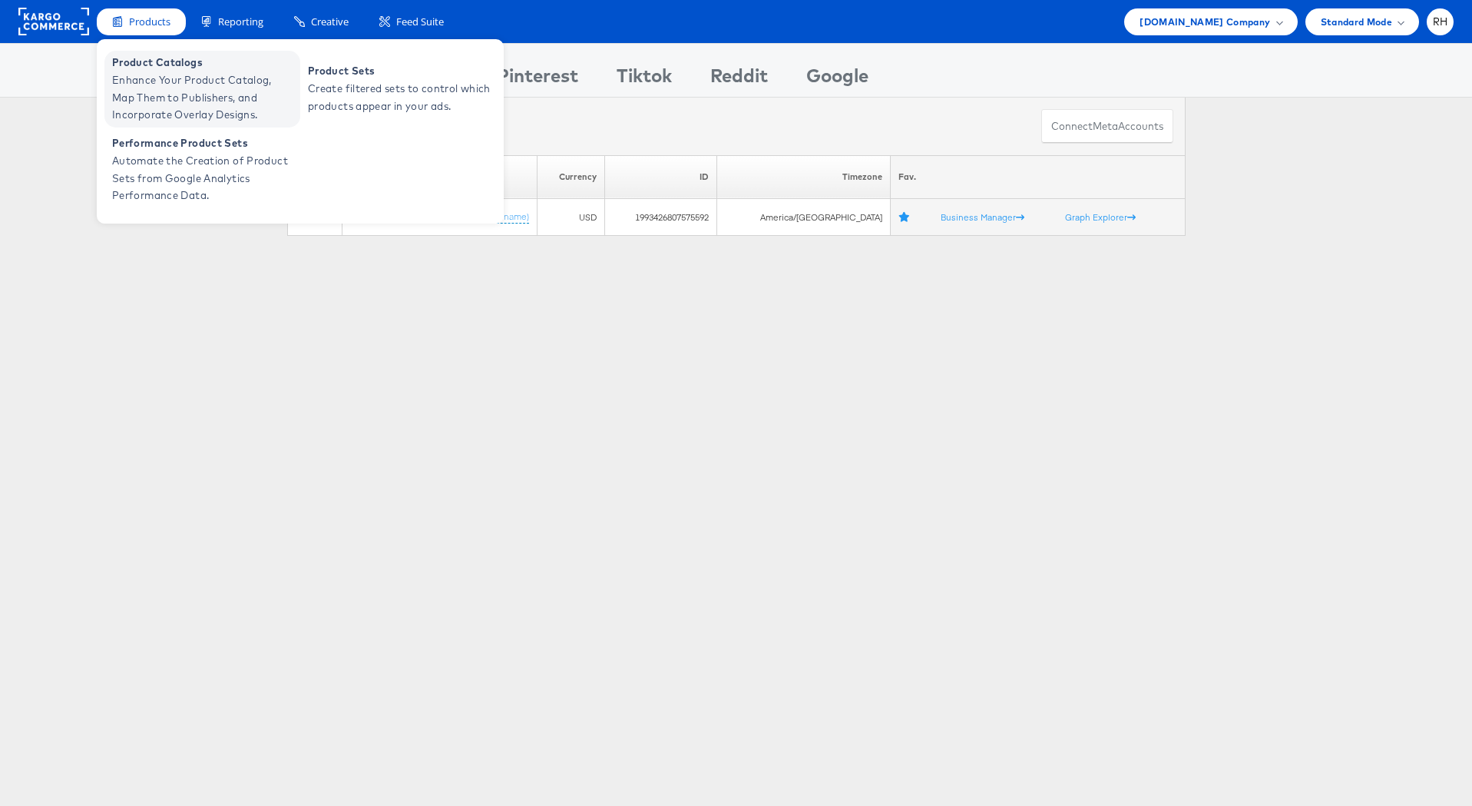
click at [167, 68] on span "Product Catalogs" at bounding box center [204, 63] width 184 height 18
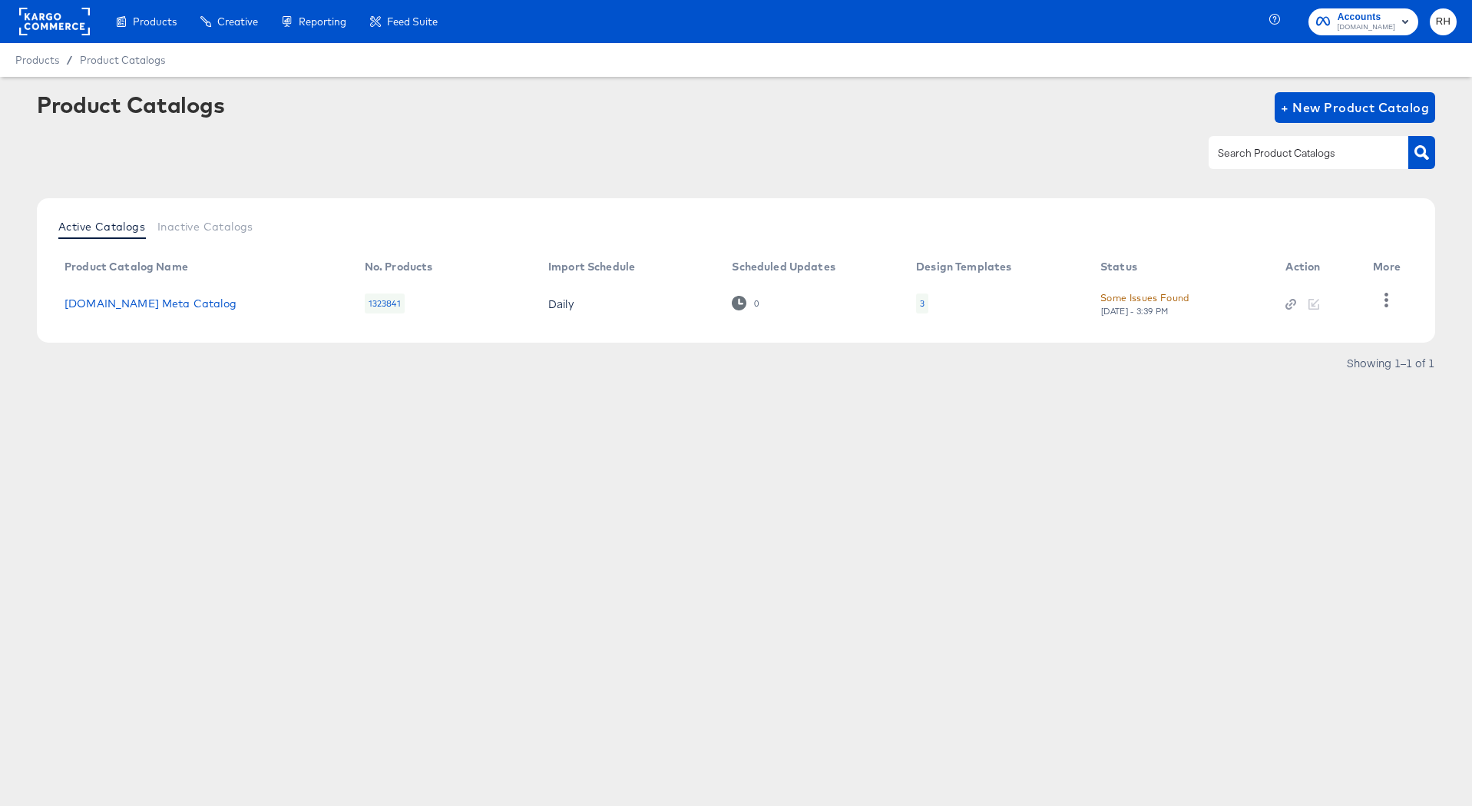
click at [921, 303] on div "3" at bounding box center [922, 303] width 5 height 12
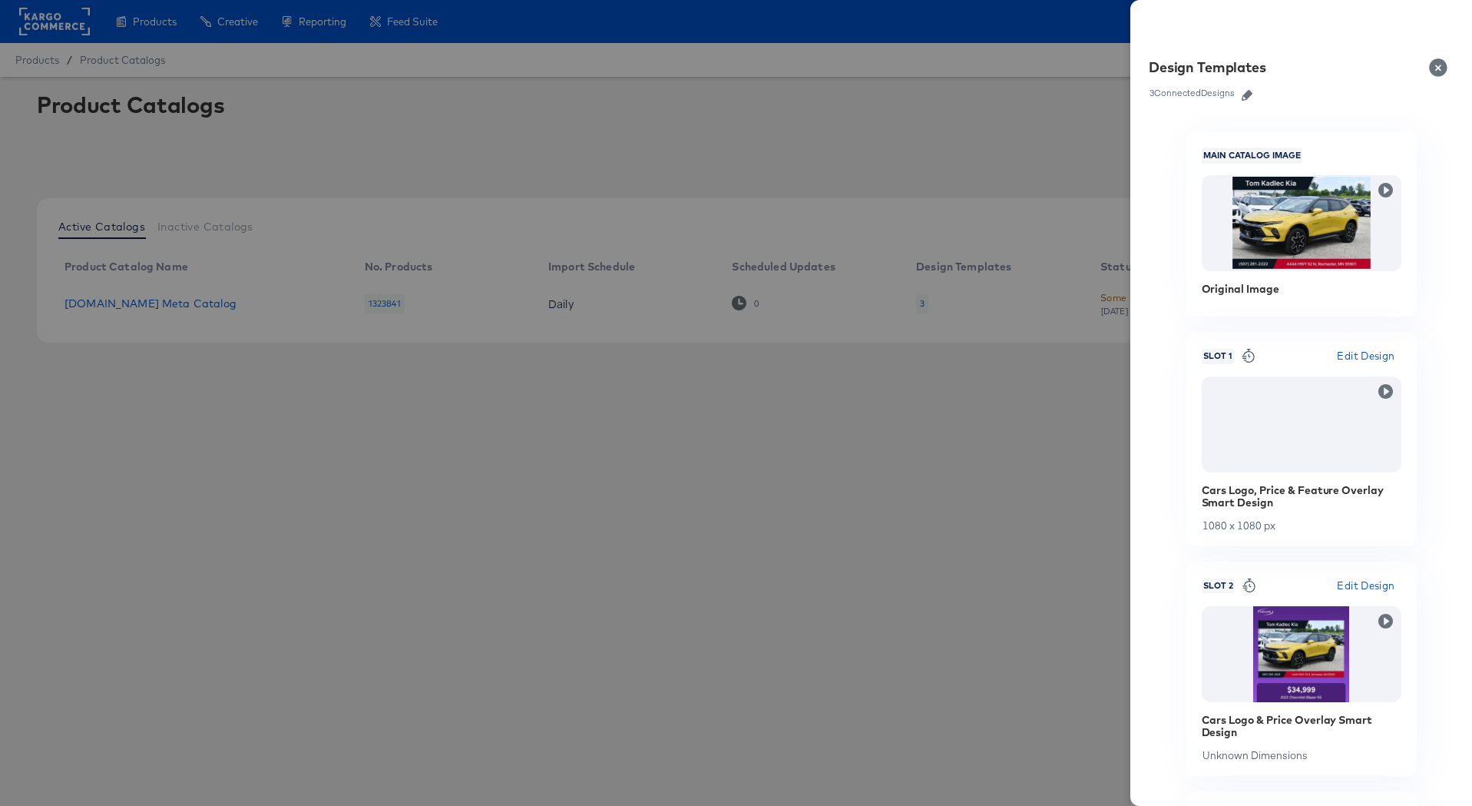
click at [1247, 95] on icon "button" at bounding box center [1247, 95] width 11 height 11
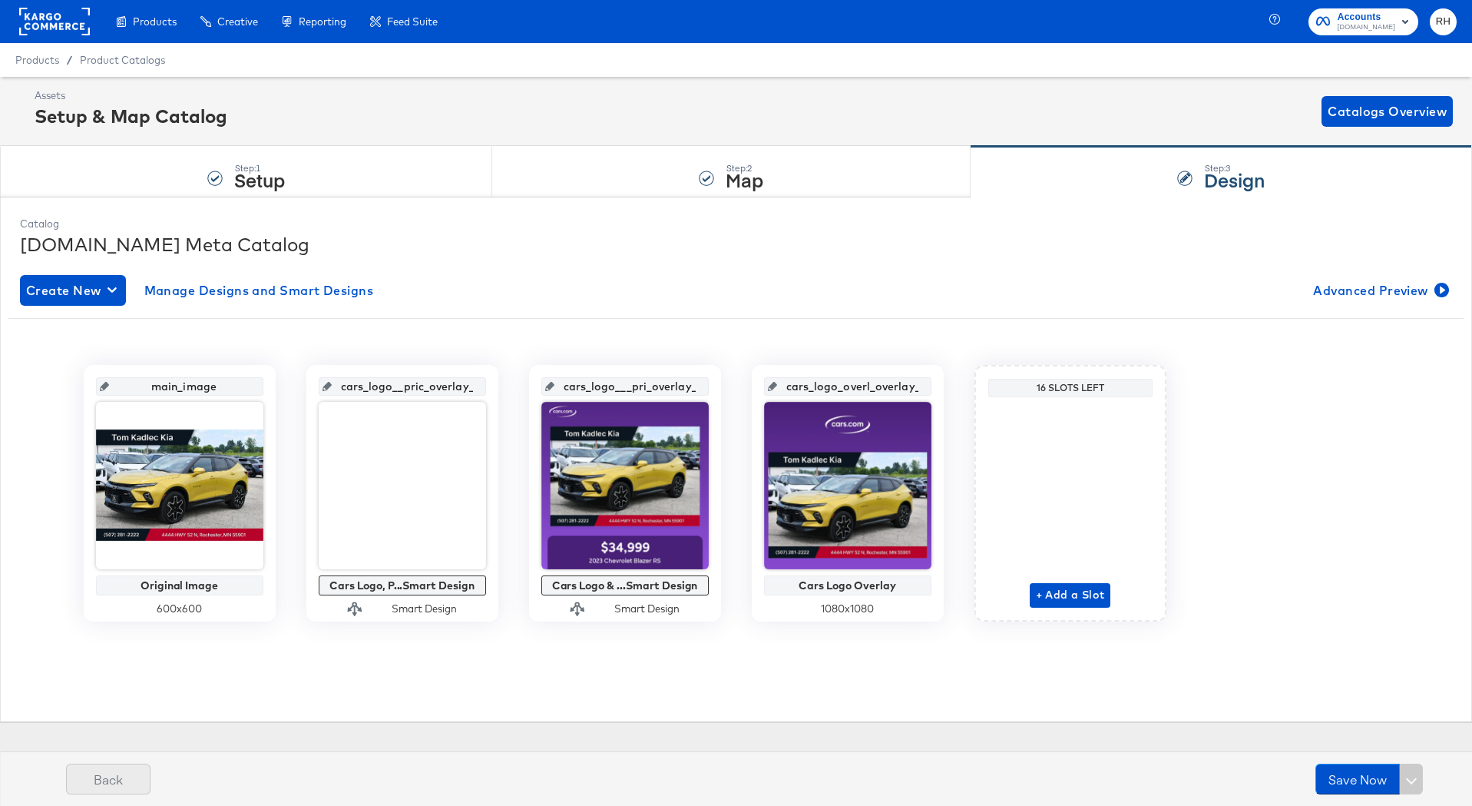
click at [138, 786] on button "Back" at bounding box center [108, 778] width 84 height 31
